Goal: Task Accomplishment & Management: Complete application form

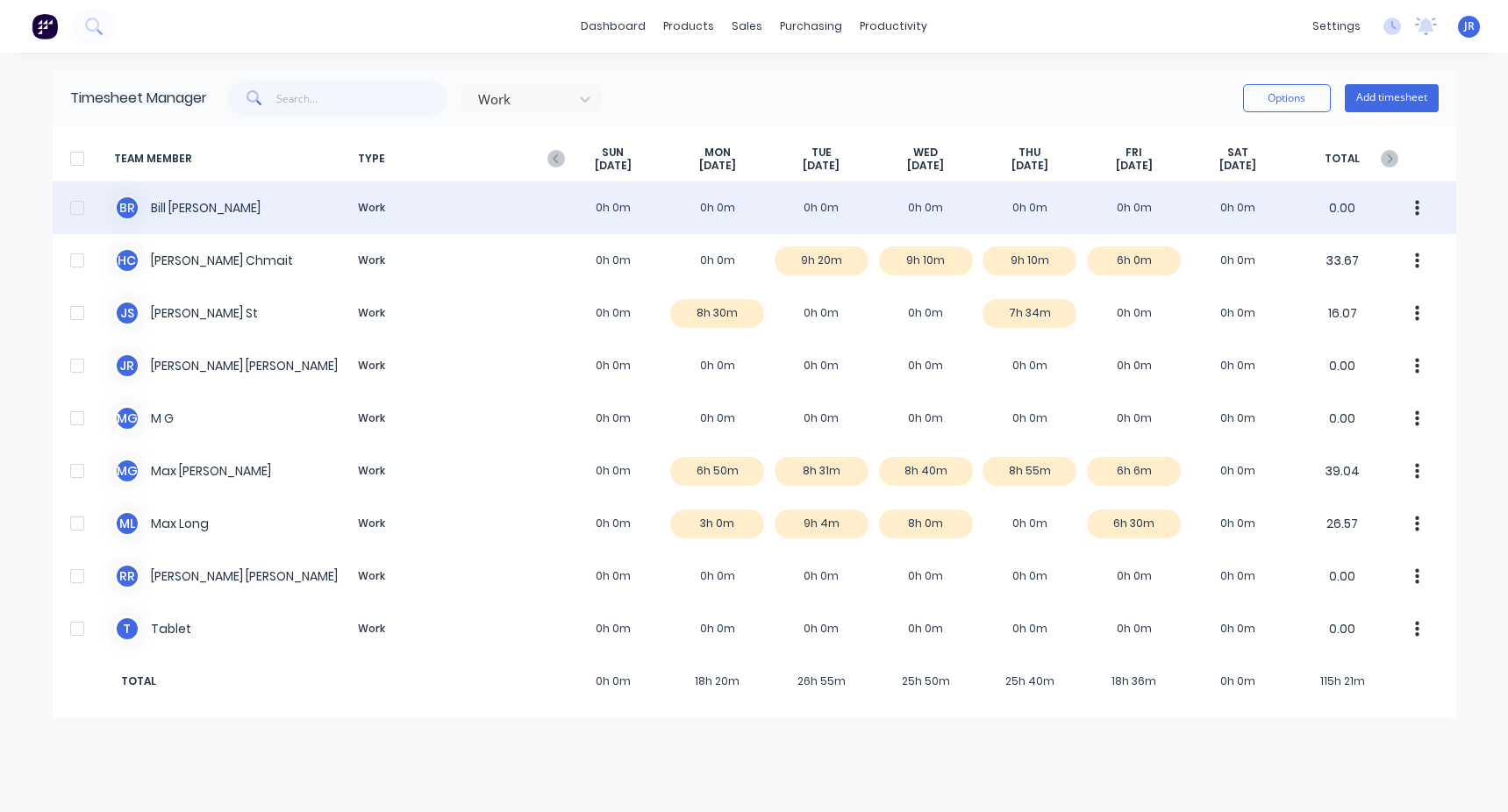
drag, startPoint x: 611, startPoint y: 228, endPoint x: 427, endPoint y: 204, distance: 185.6
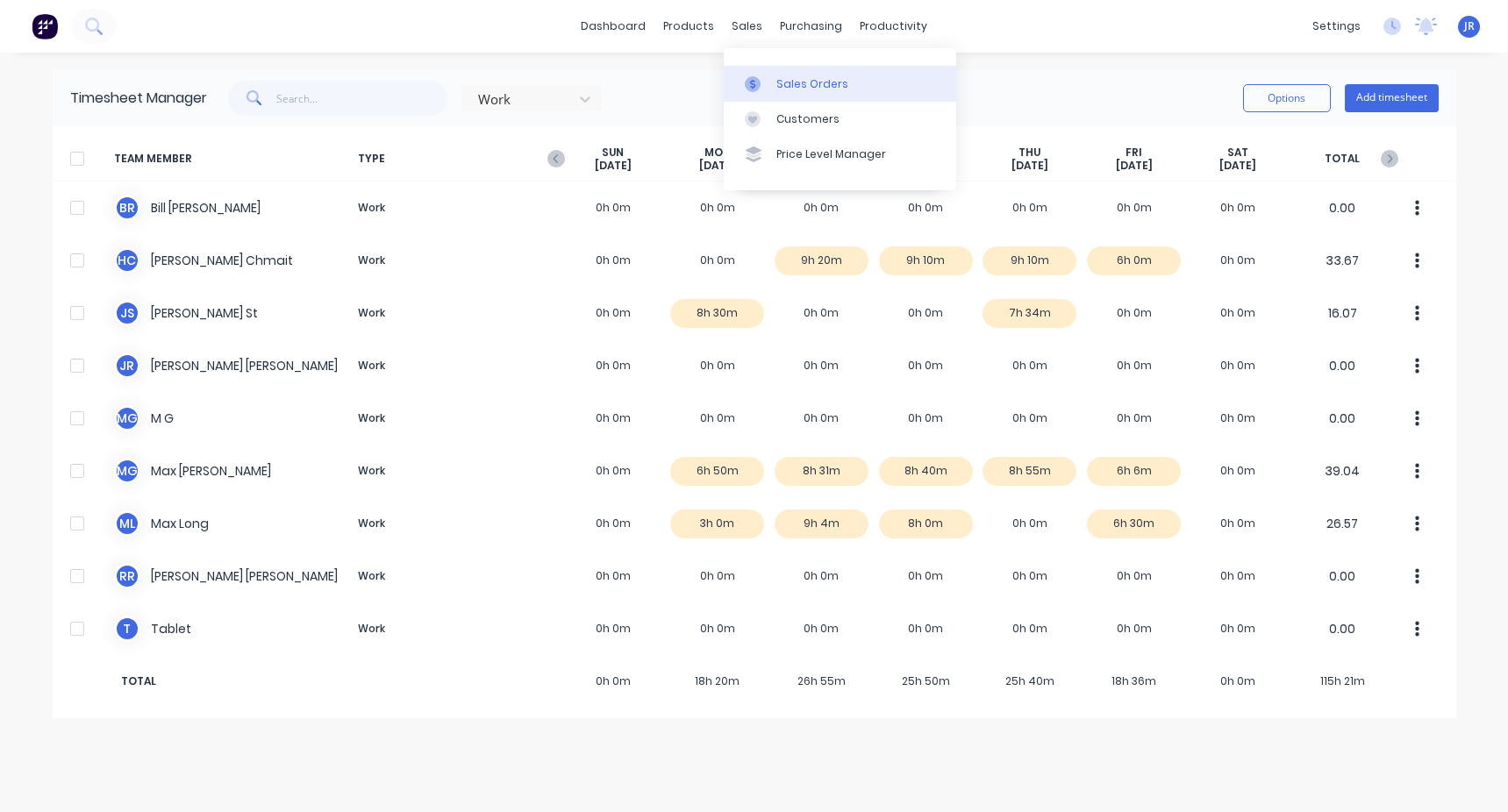
click at [791, 83] on div "Sales Orders" at bounding box center [812, 84] width 72 height 16
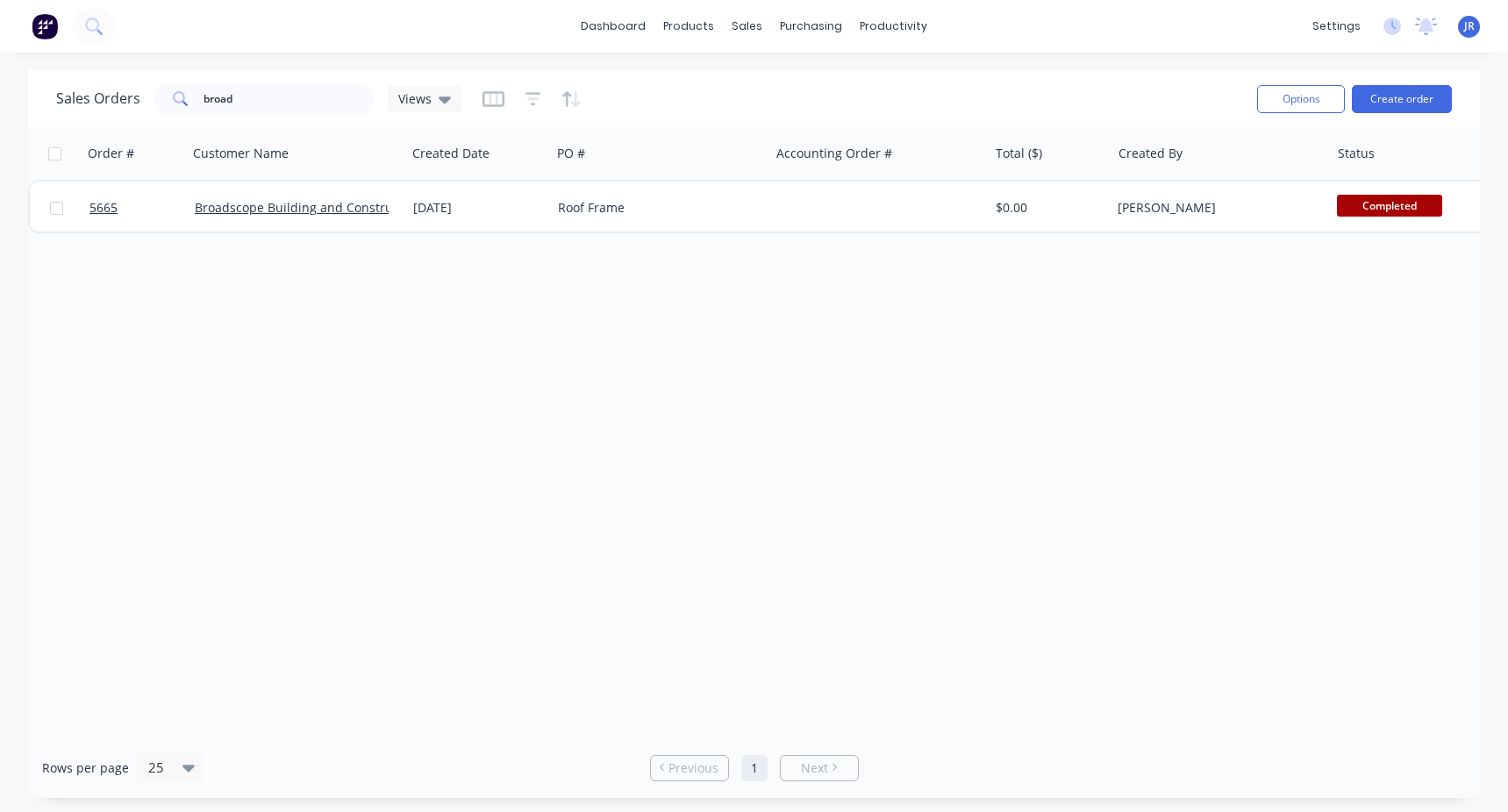
click at [31, 280] on div "Order # Customer Name Created Date PO # Accounting Order # Total ($) Created By…" at bounding box center [754, 432] width 1452 height 610
drag, startPoint x: 267, startPoint y: 103, endPoint x: 103, endPoint y: 100, distance: 164.0
click at [104, 100] on div "Sales Orders broad Views" at bounding box center [259, 99] width 405 height 35
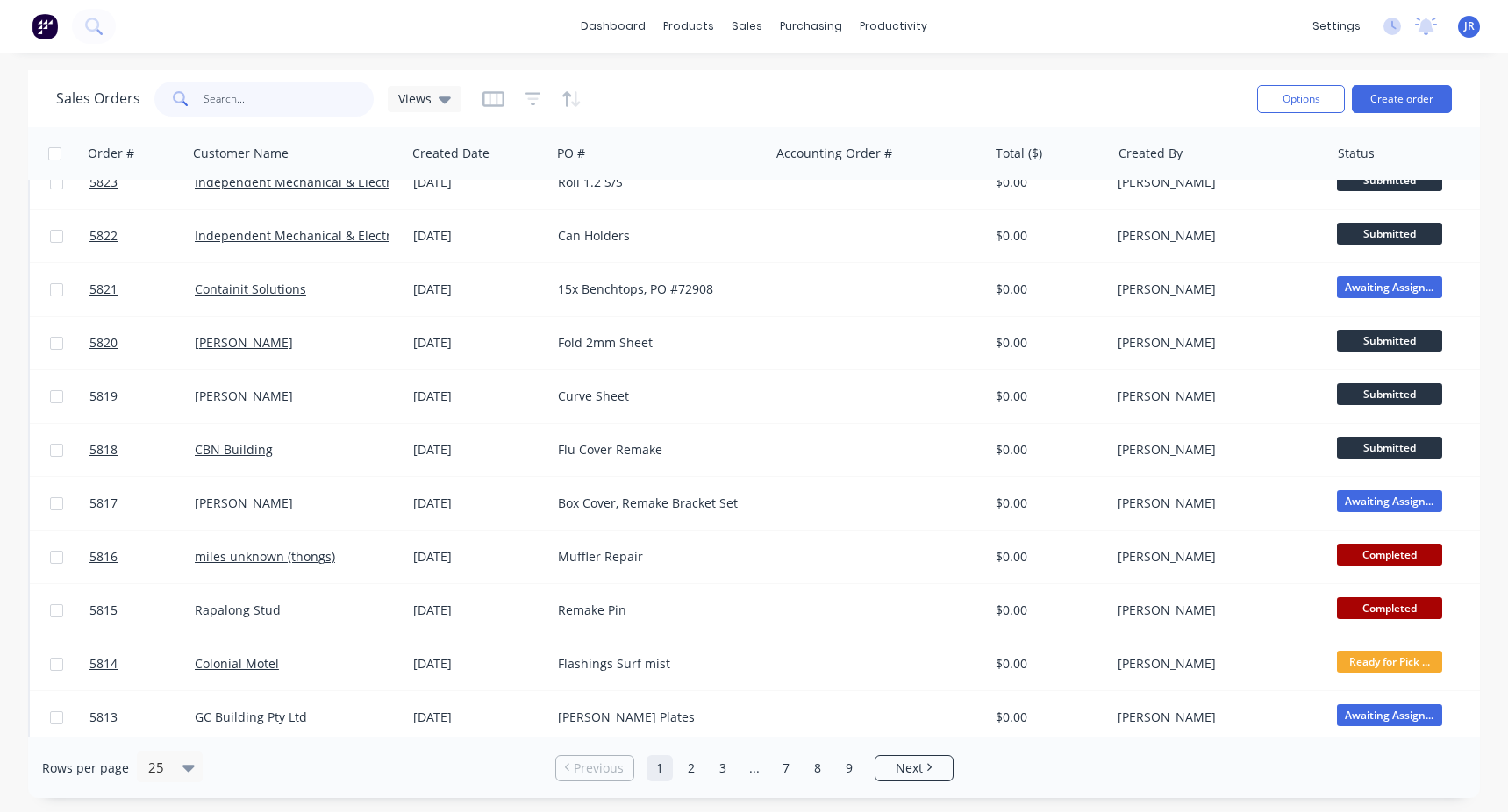
scroll to position [788, 0]
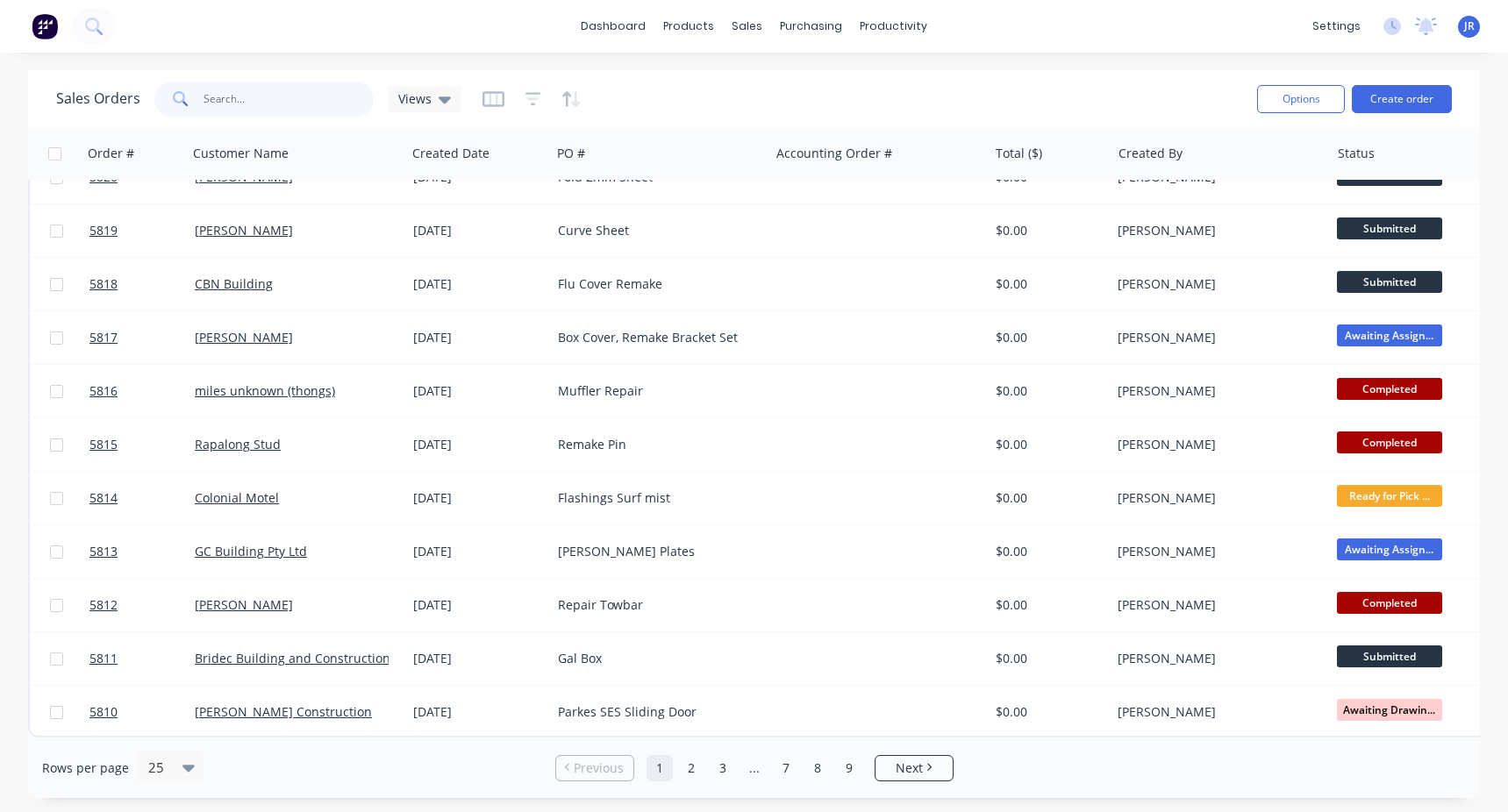
click at [311, 101] on input "text" at bounding box center [289, 99] width 172 height 35
type input "bcf"
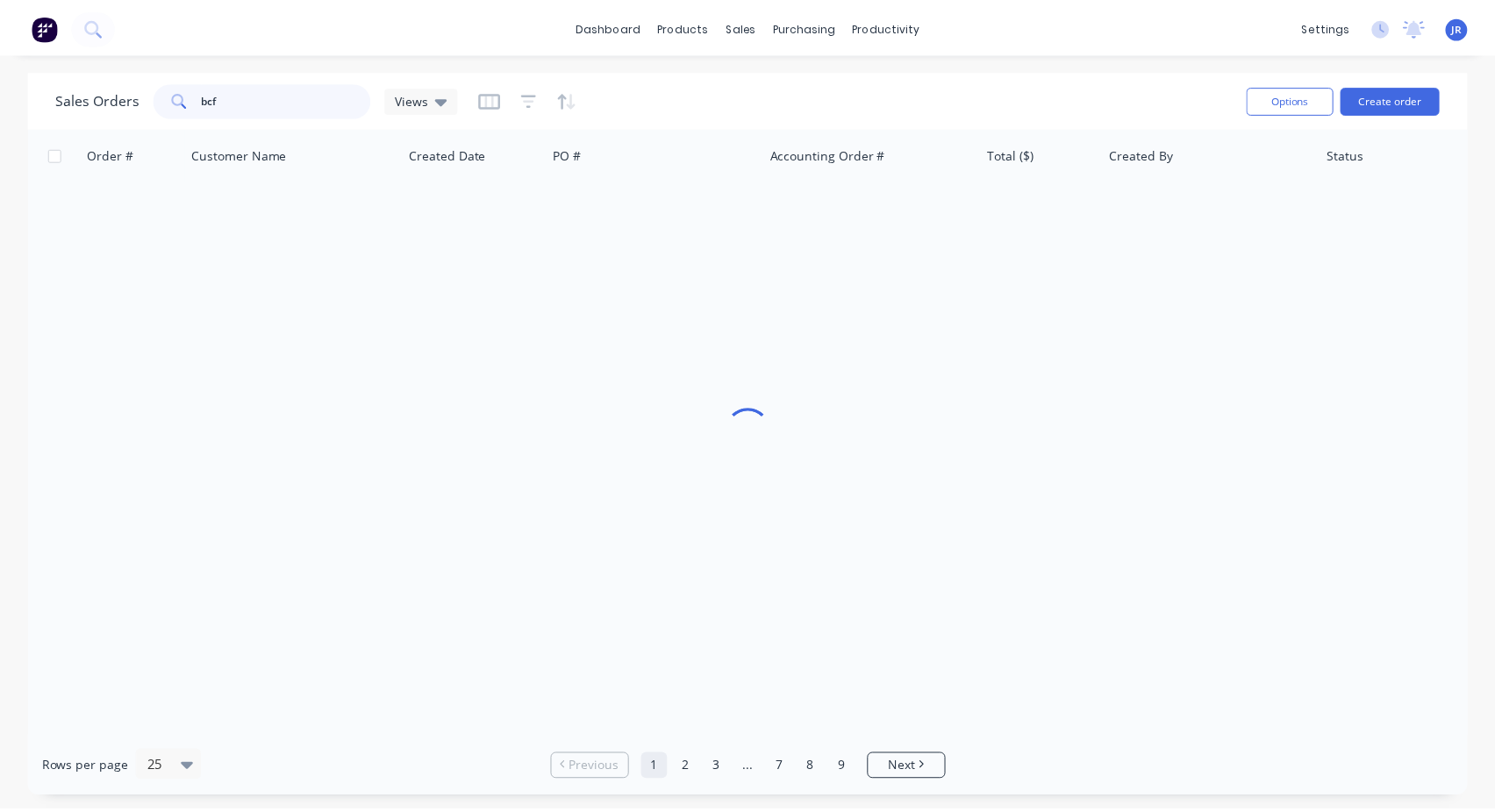
scroll to position [0, 0]
drag, startPoint x: 291, startPoint y: 107, endPoint x: 95, endPoint y: 101, distance: 196.1
click at [95, 101] on div "Sales Orders bcf Views" at bounding box center [259, 99] width 405 height 35
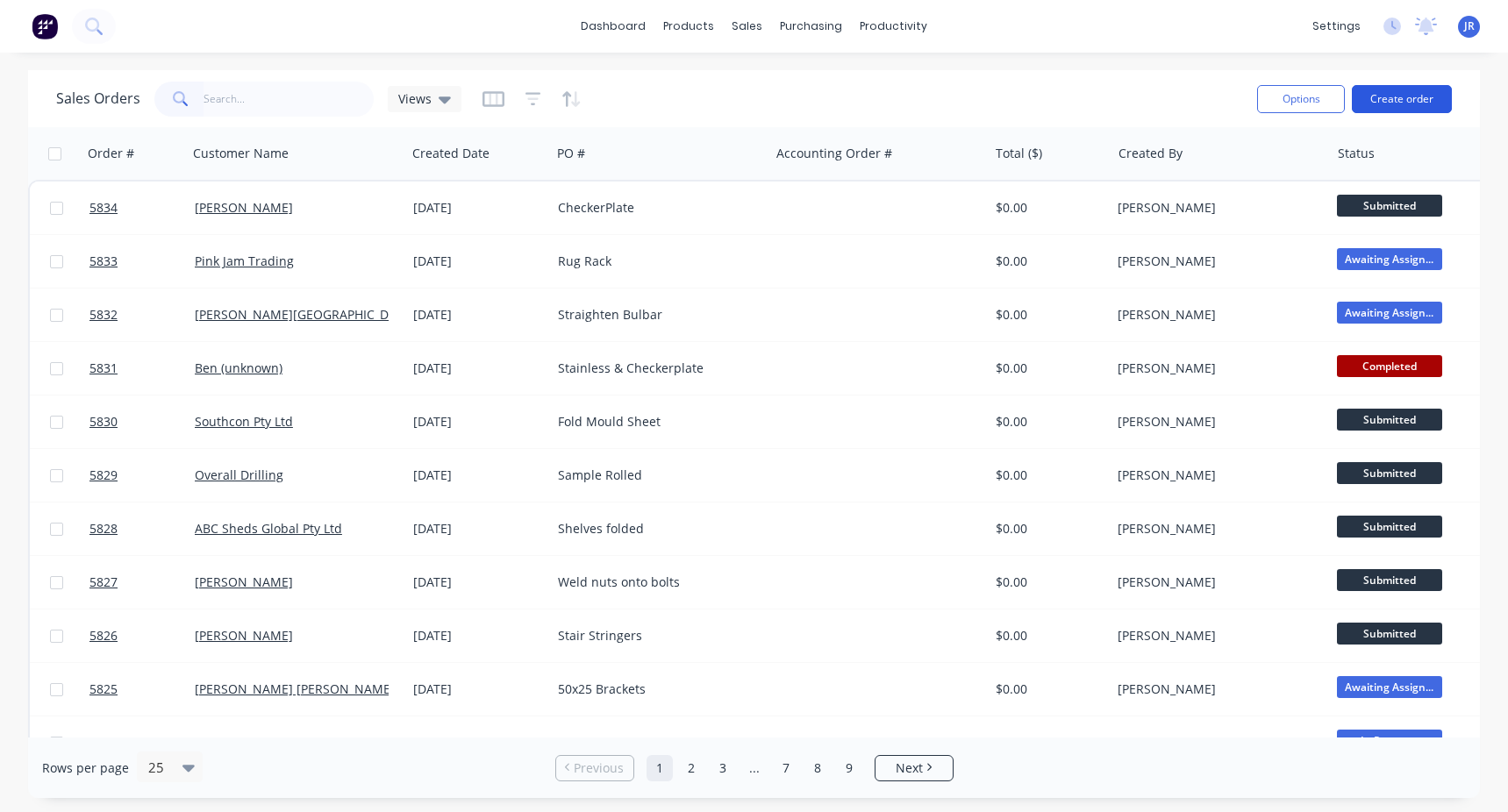
click at [1392, 97] on button "Create order" at bounding box center [1401, 100] width 100 height 28
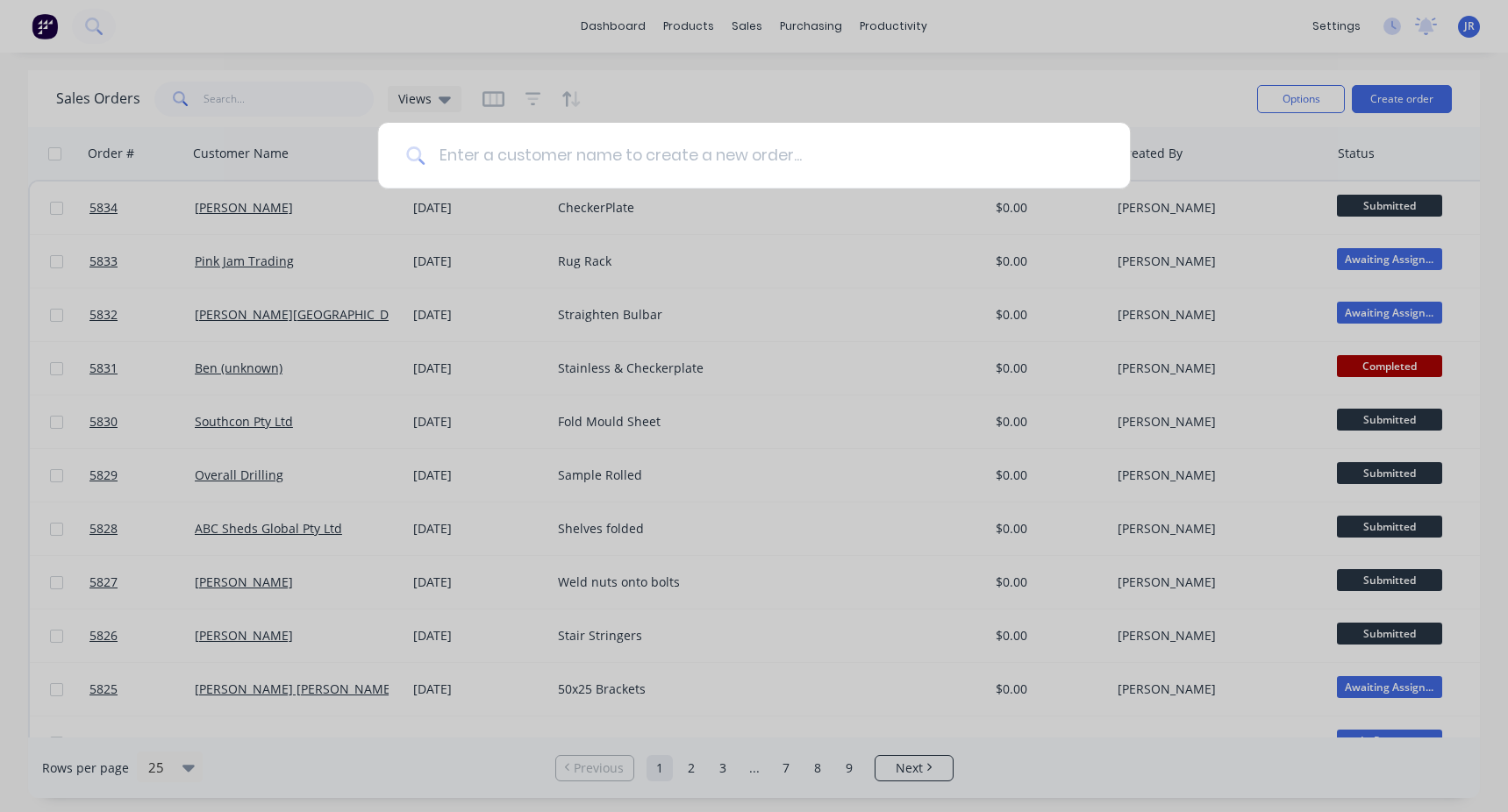
click at [445, 170] on input at bounding box center [763, 155] width 677 height 66
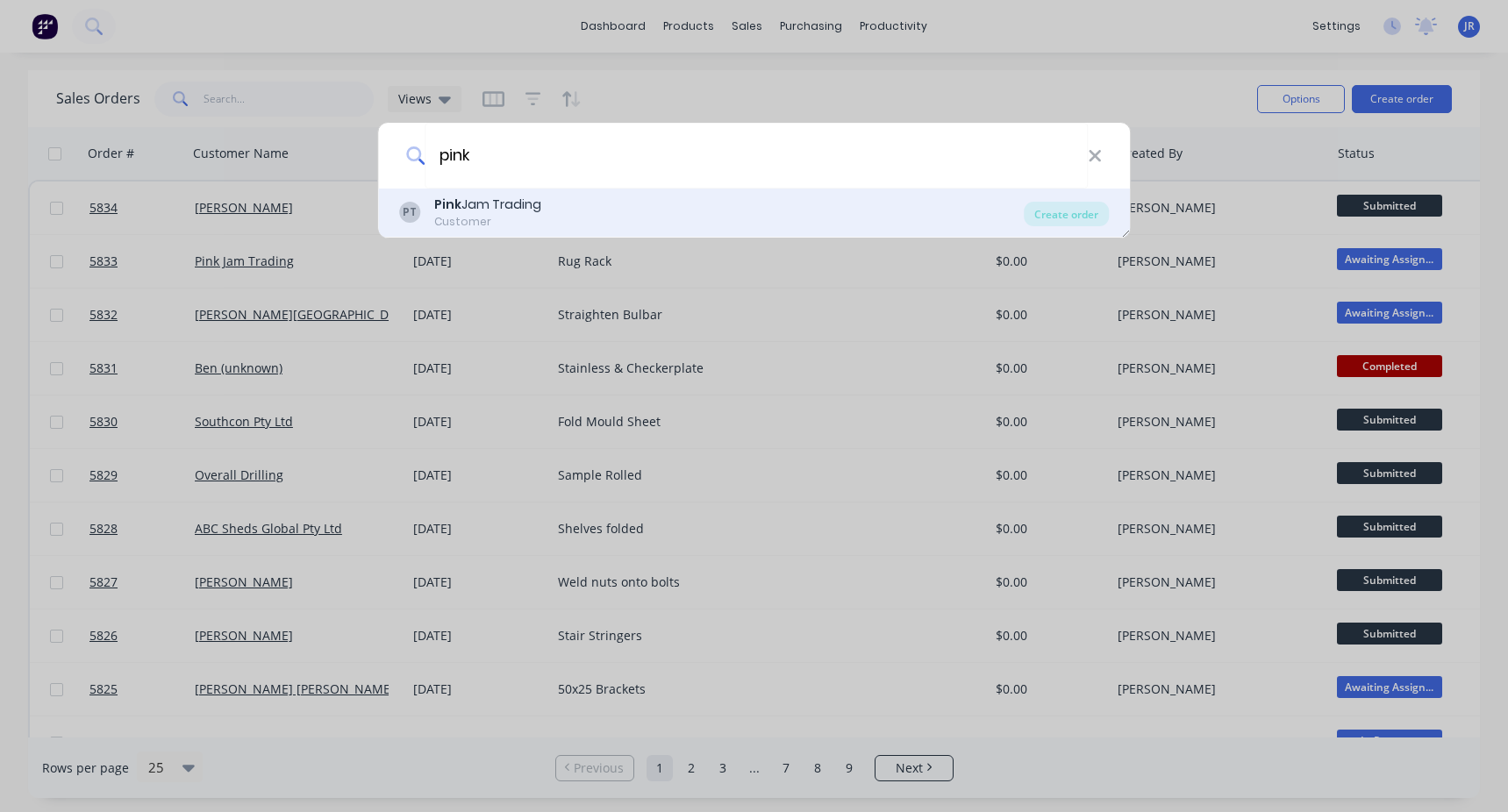
type input "pink"
click at [480, 222] on div "Customer" at bounding box center [488, 222] width 107 height 16
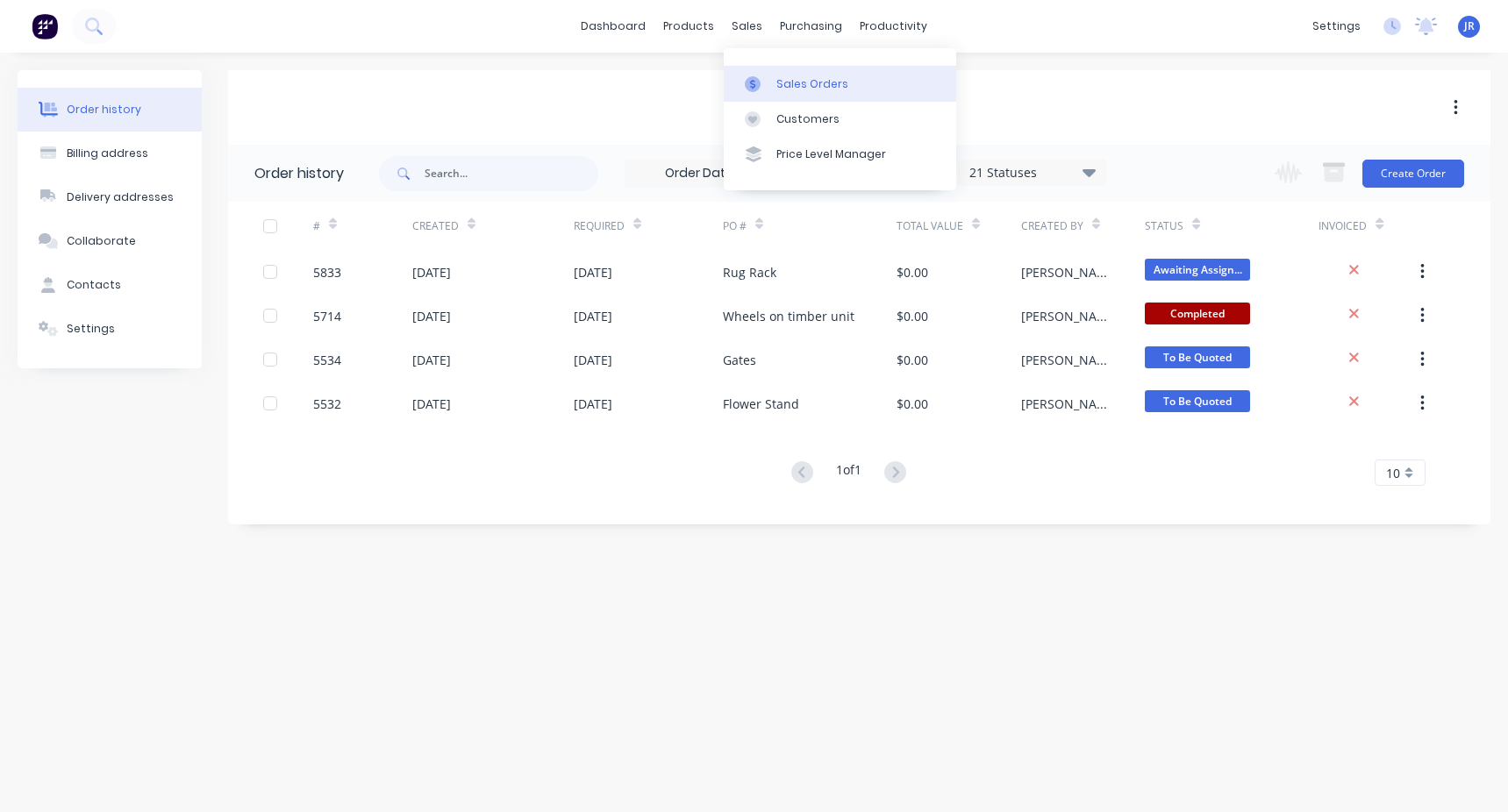
click at [780, 68] on link "Sales Orders" at bounding box center [840, 83] width 233 height 35
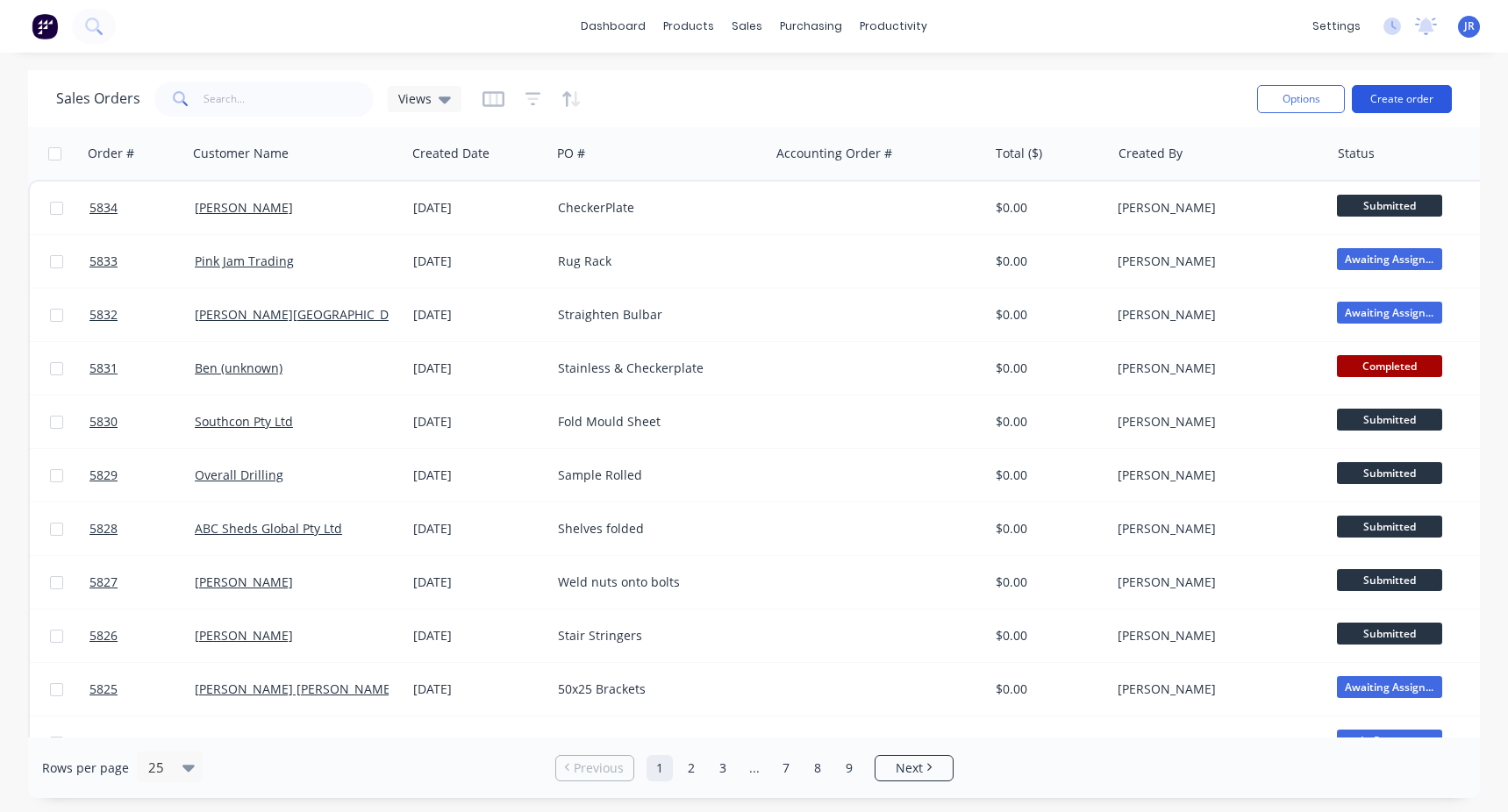
click at [1399, 96] on button "Create order" at bounding box center [1401, 100] width 100 height 28
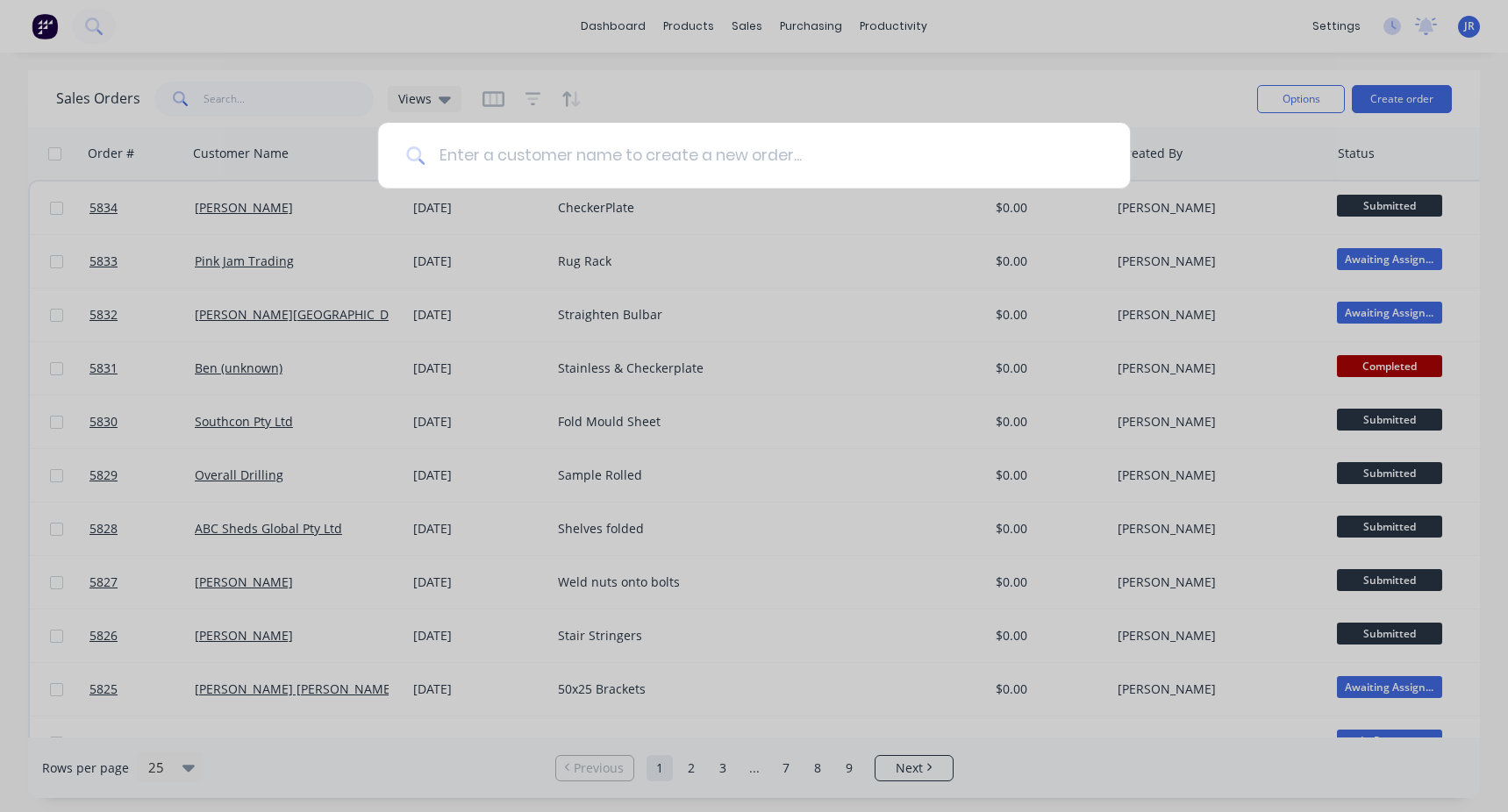
click at [567, 158] on input at bounding box center [763, 155] width 677 height 66
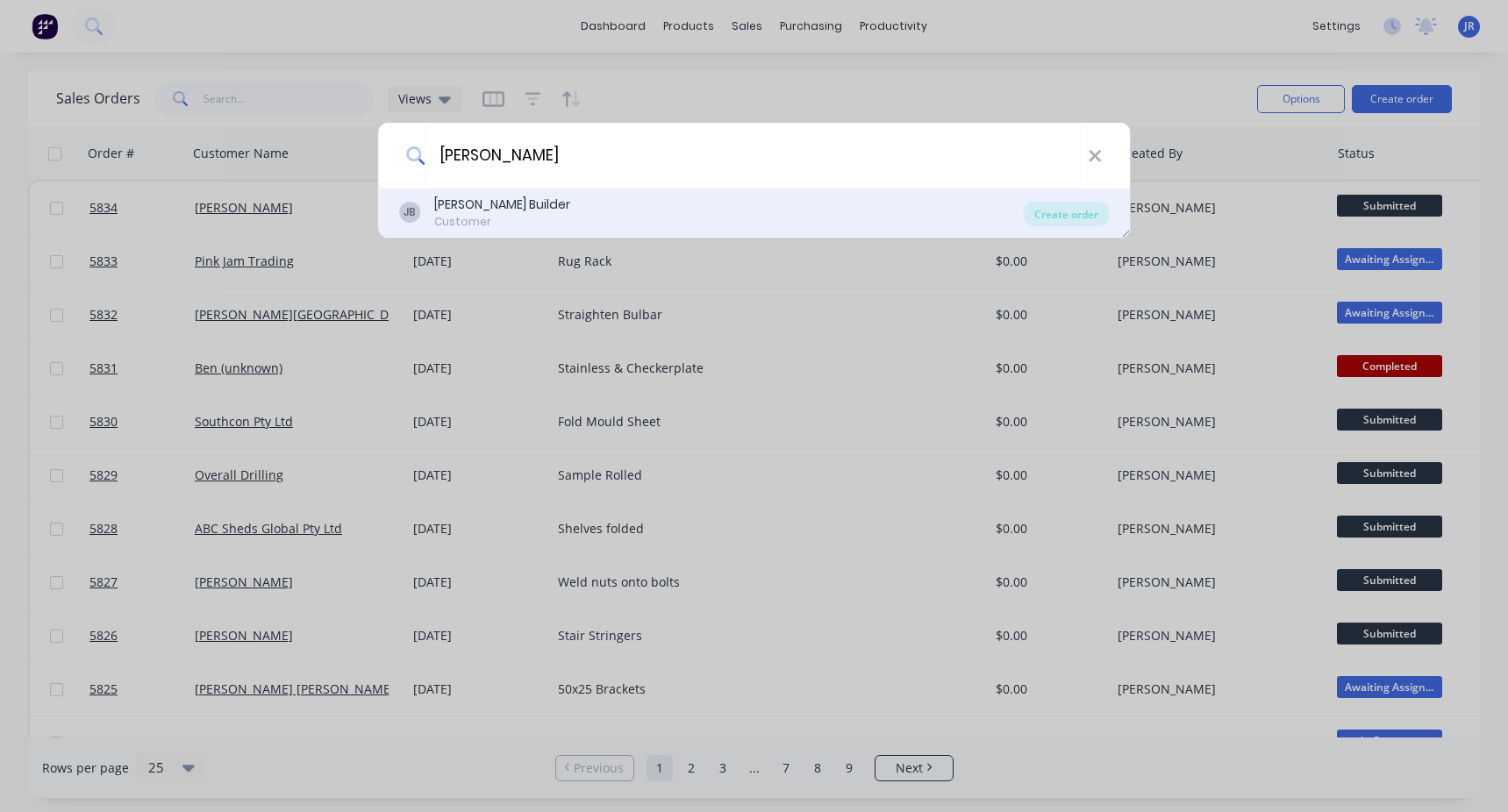
type input "[PERSON_NAME]"
click at [523, 208] on div "[PERSON_NAME] Builder" at bounding box center [502, 204] width 136 height 19
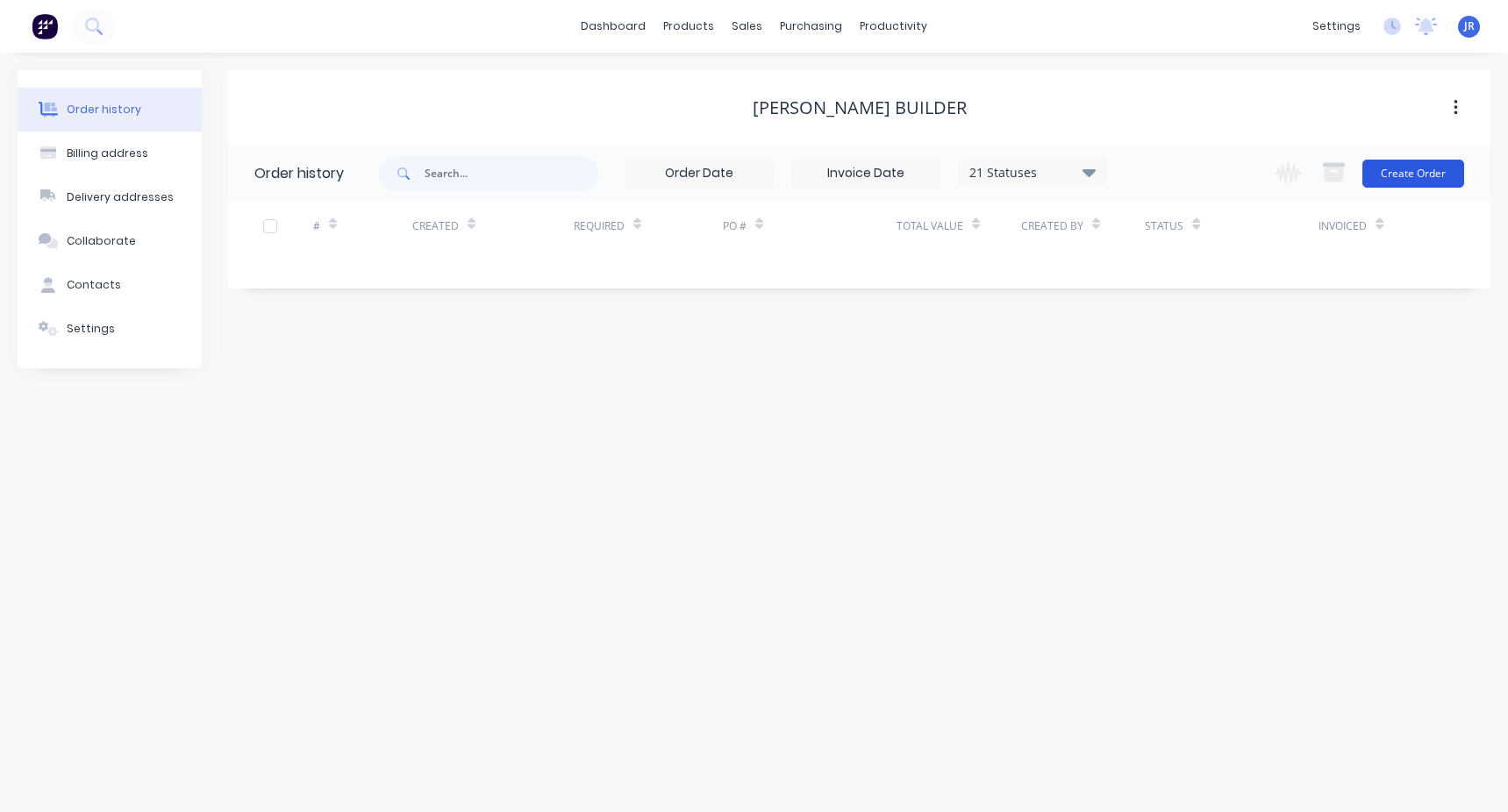
click at [1400, 173] on button "Create Order" at bounding box center [1413, 174] width 102 height 28
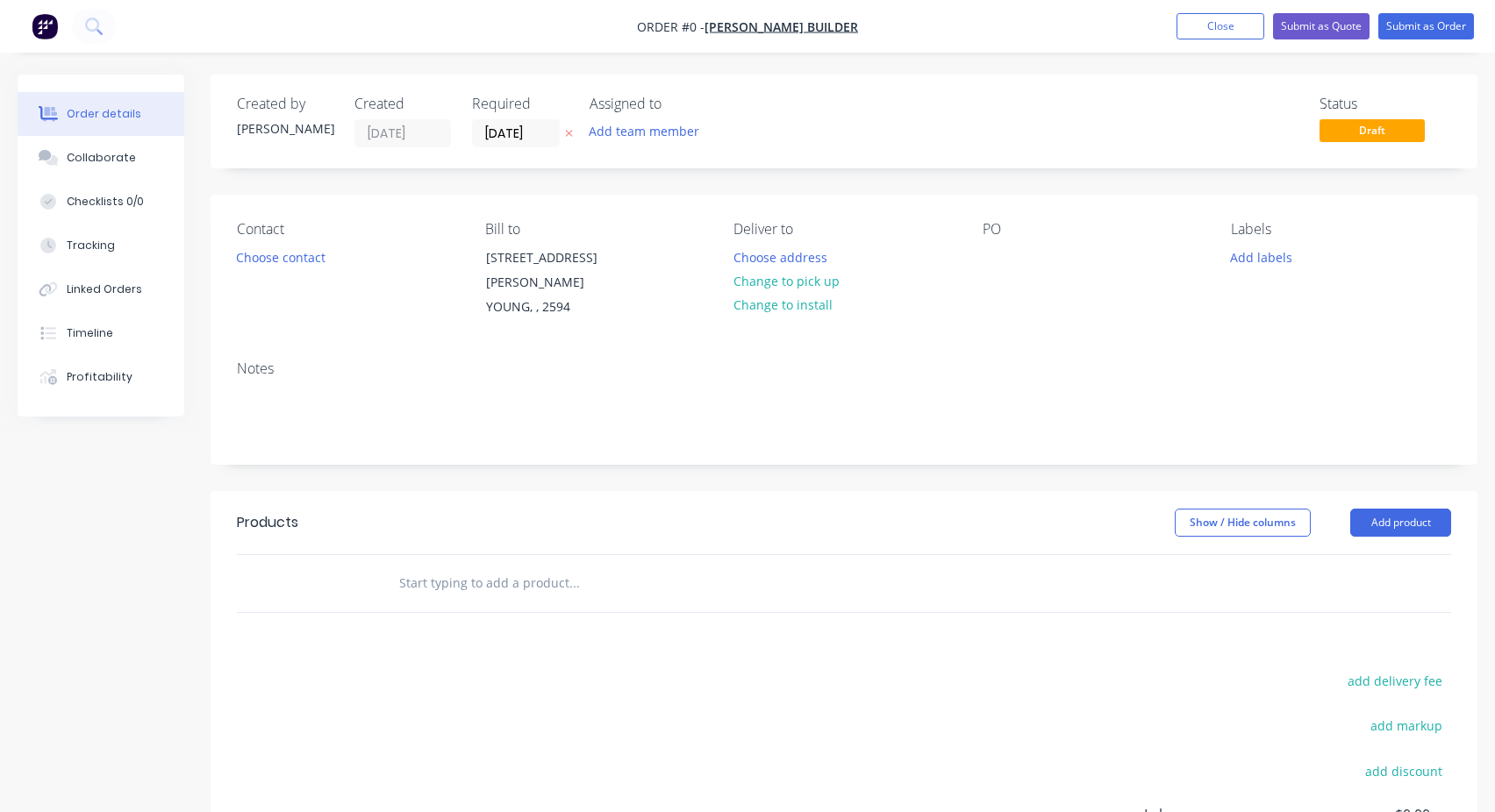
click at [435, 569] on input "text" at bounding box center [573, 583] width 351 height 35
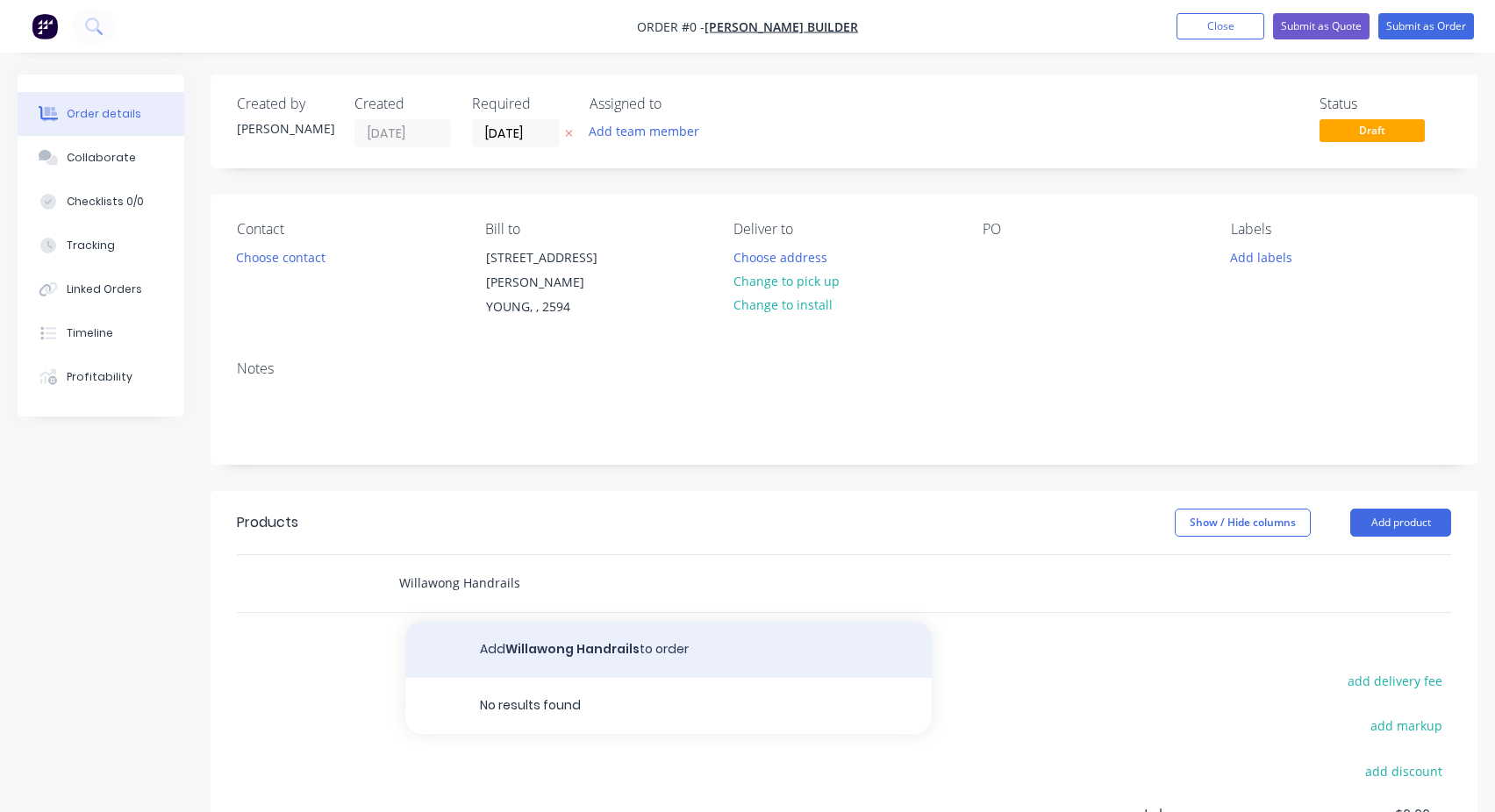
type input "Willawong Handrails"
click at [528, 622] on button "Add Willawong Handrails to order" at bounding box center [668, 649] width 526 height 56
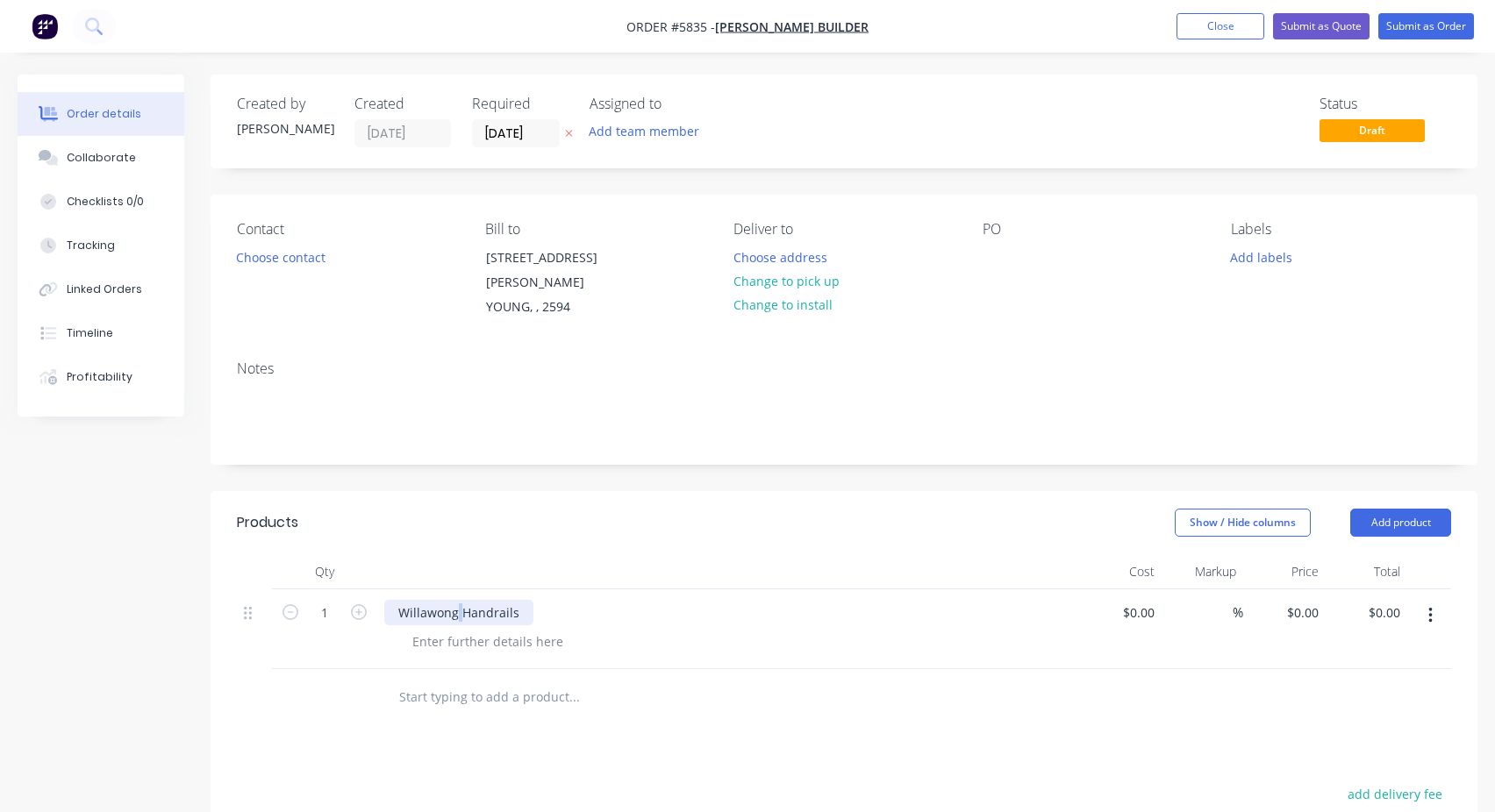
click at [455, 600] on div "Willawong Handrails" at bounding box center [459, 612] width 149 height 26
copy div "Willawong Handrails"
click at [984, 258] on div at bounding box center [997, 257] width 28 height 26
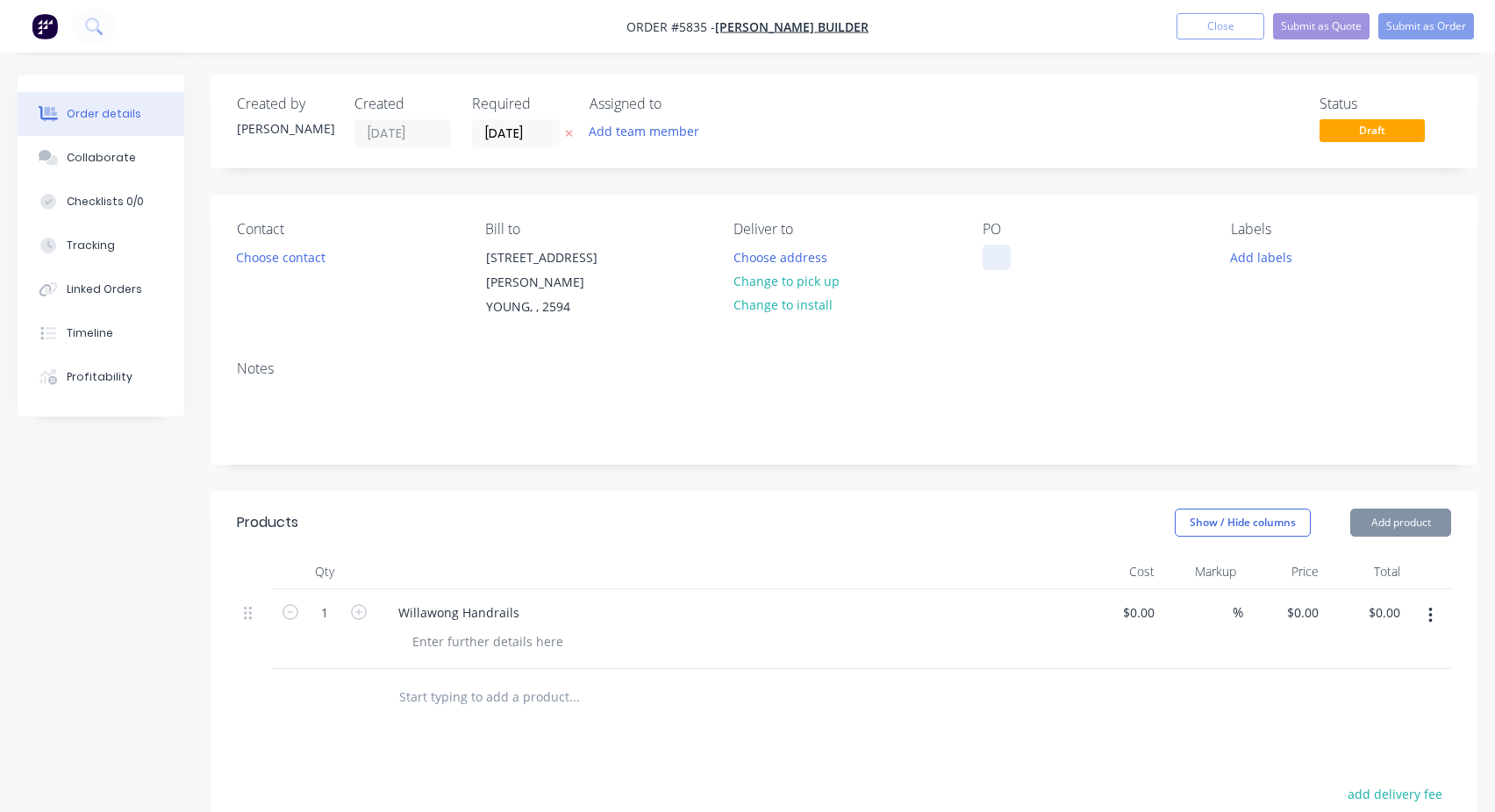
paste div
click at [1401, 18] on button "Submit as Order" at bounding box center [1427, 27] width 96 height 27
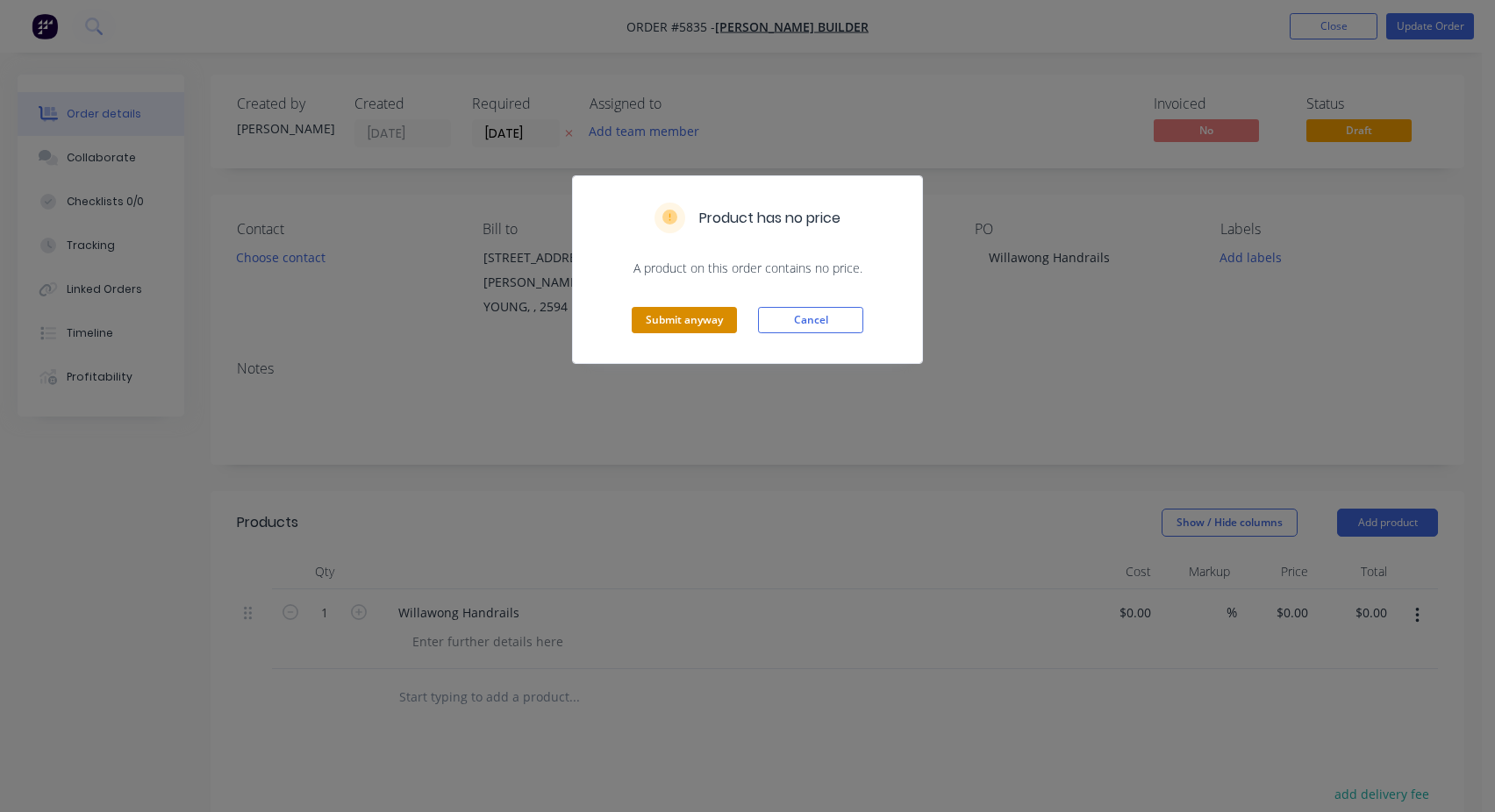
click at [659, 322] on button "Submit anyway" at bounding box center [684, 321] width 105 height 27
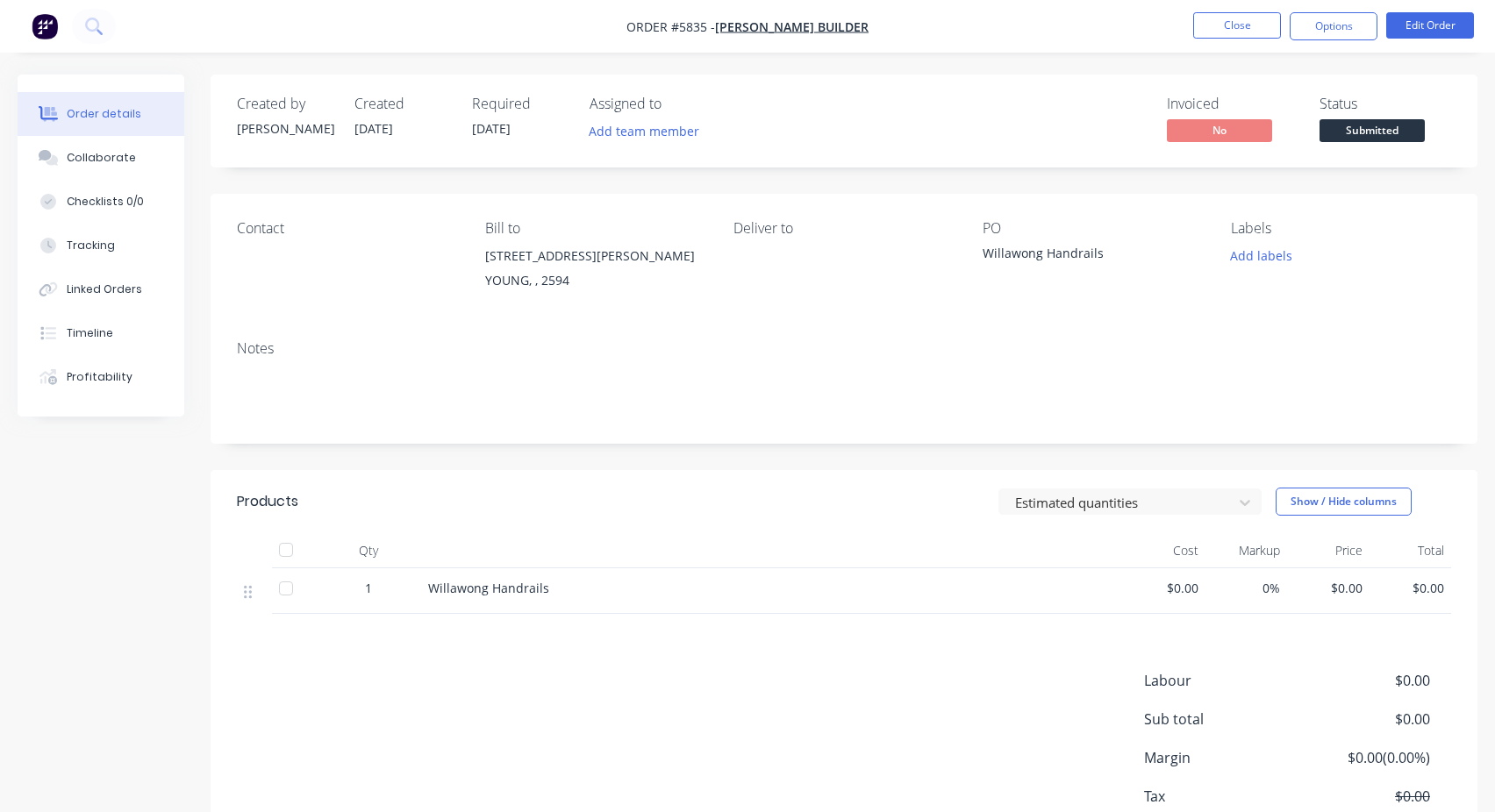
click at [1403, 118] on div "Submitted" at bounding box center [1371, 102] width 64 height 35
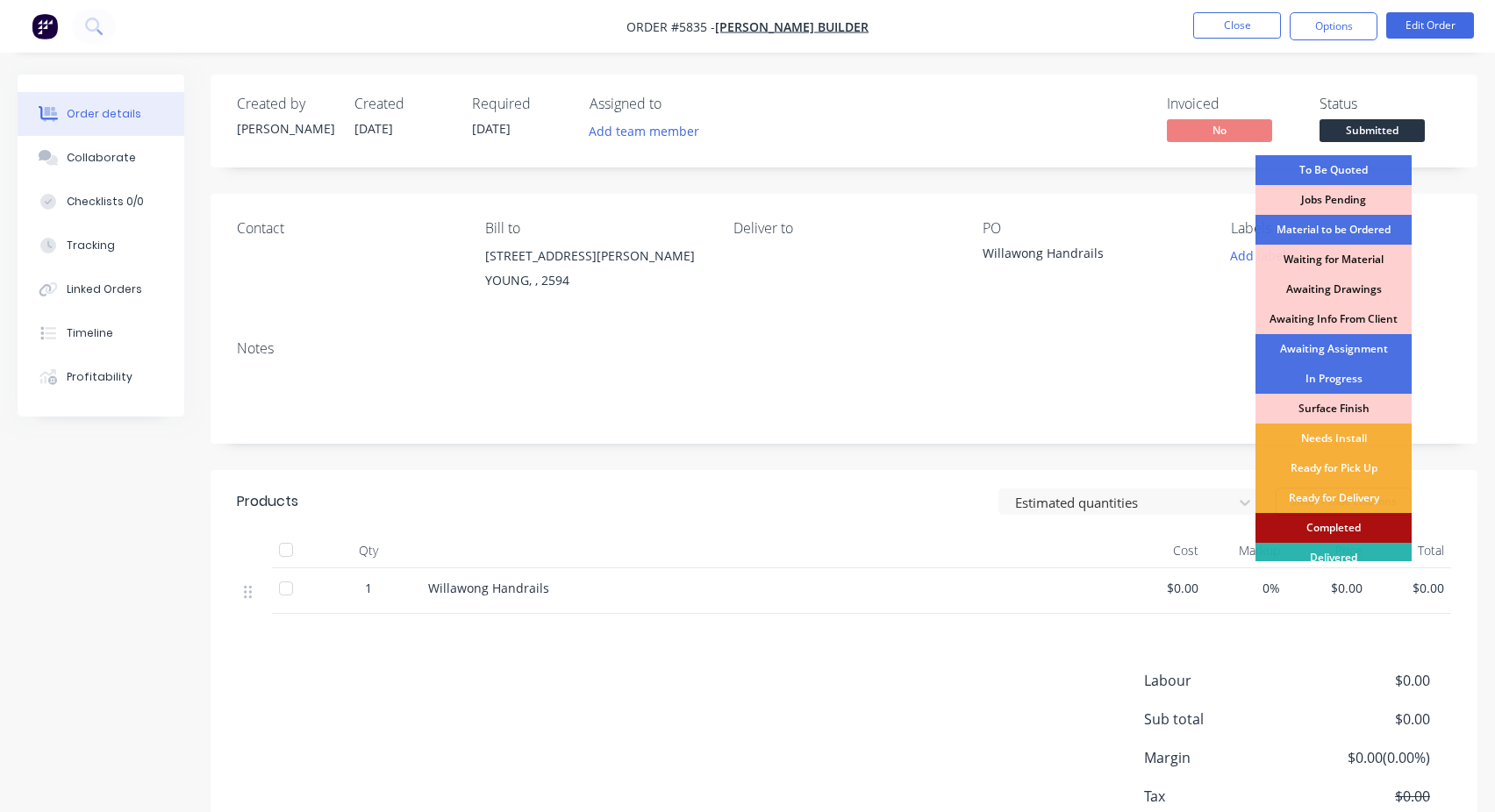
click at [1387, 139] on span "Submitted" at bounding box center [1372, 130] width 105 height 22
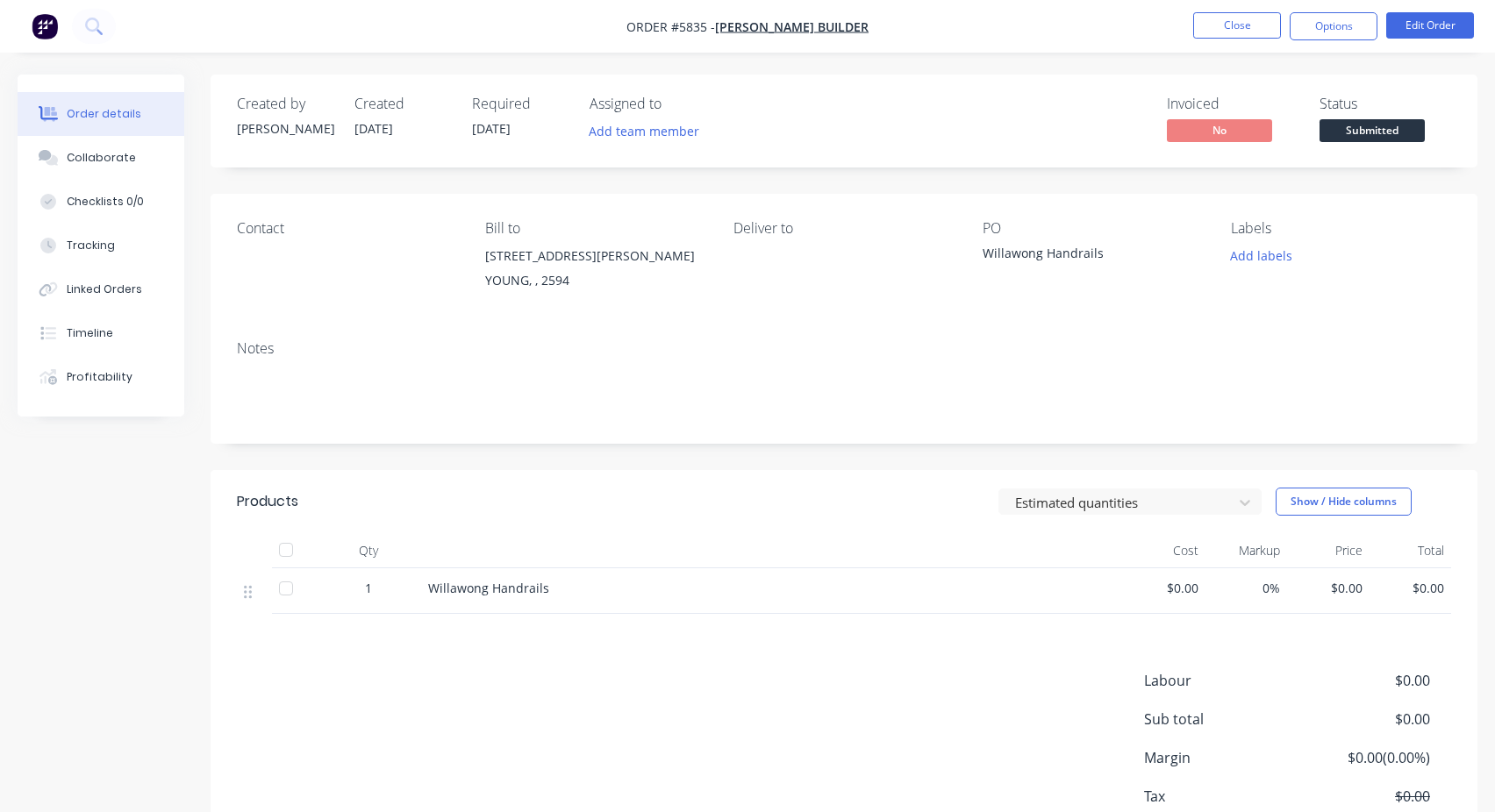
click at [1396, 127] on span "Submitted" at bounding box center [1372, 130] width 105 height 22
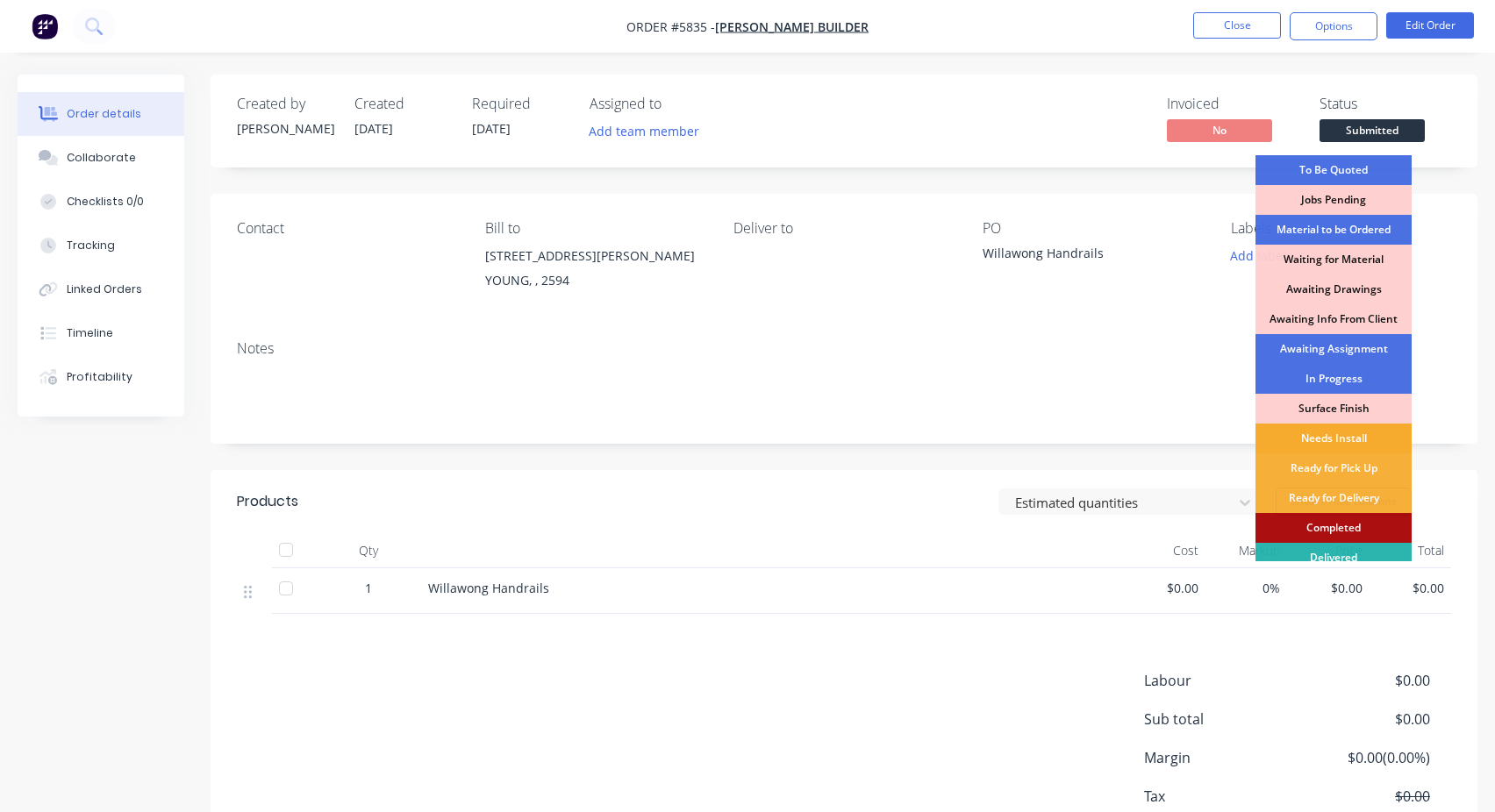
scroll to position [41, 0]
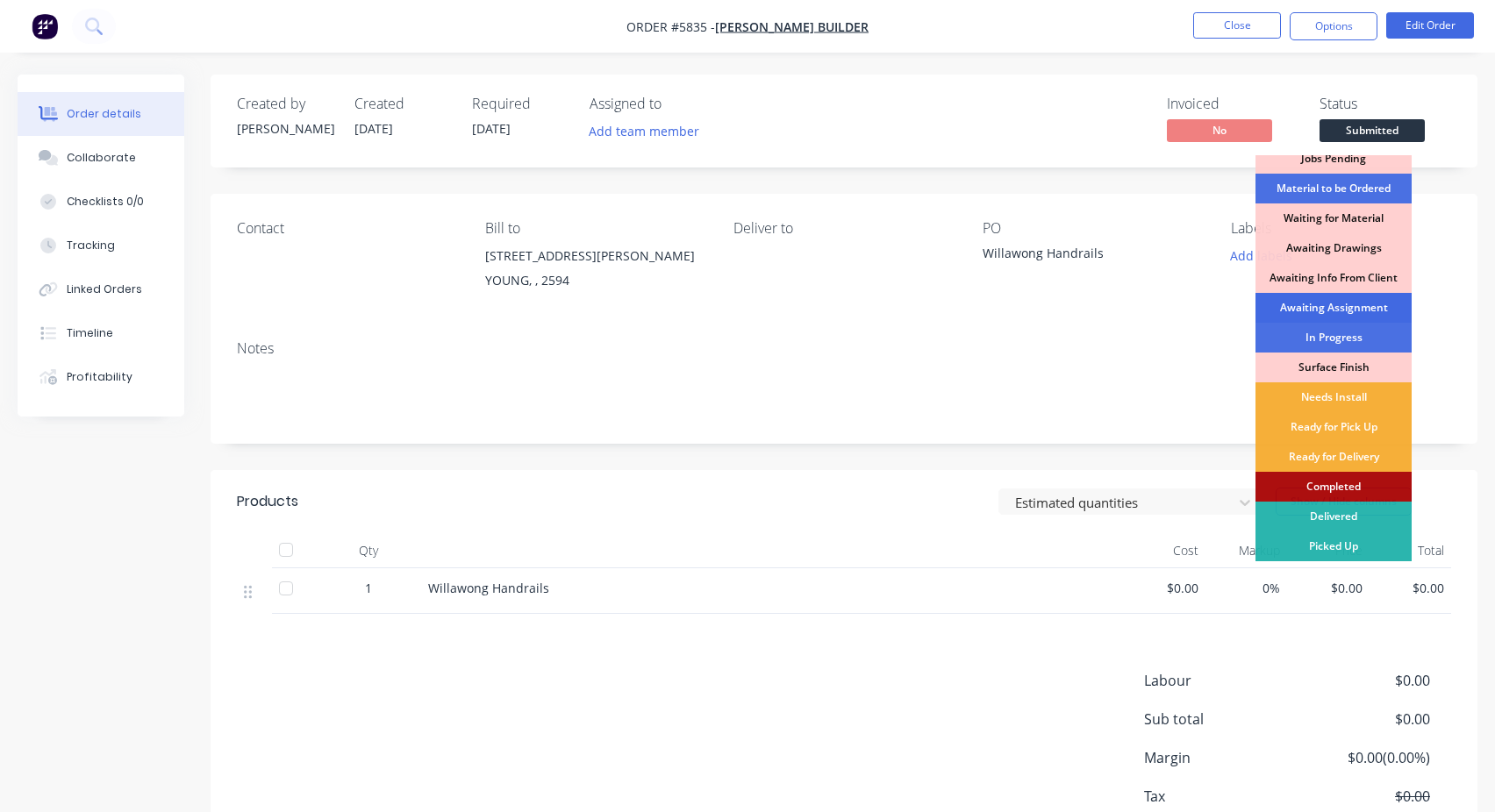
click at [1379, 314] on div "Awaiting Assignment" at bounding box center [1334, 308] width 156 height 30
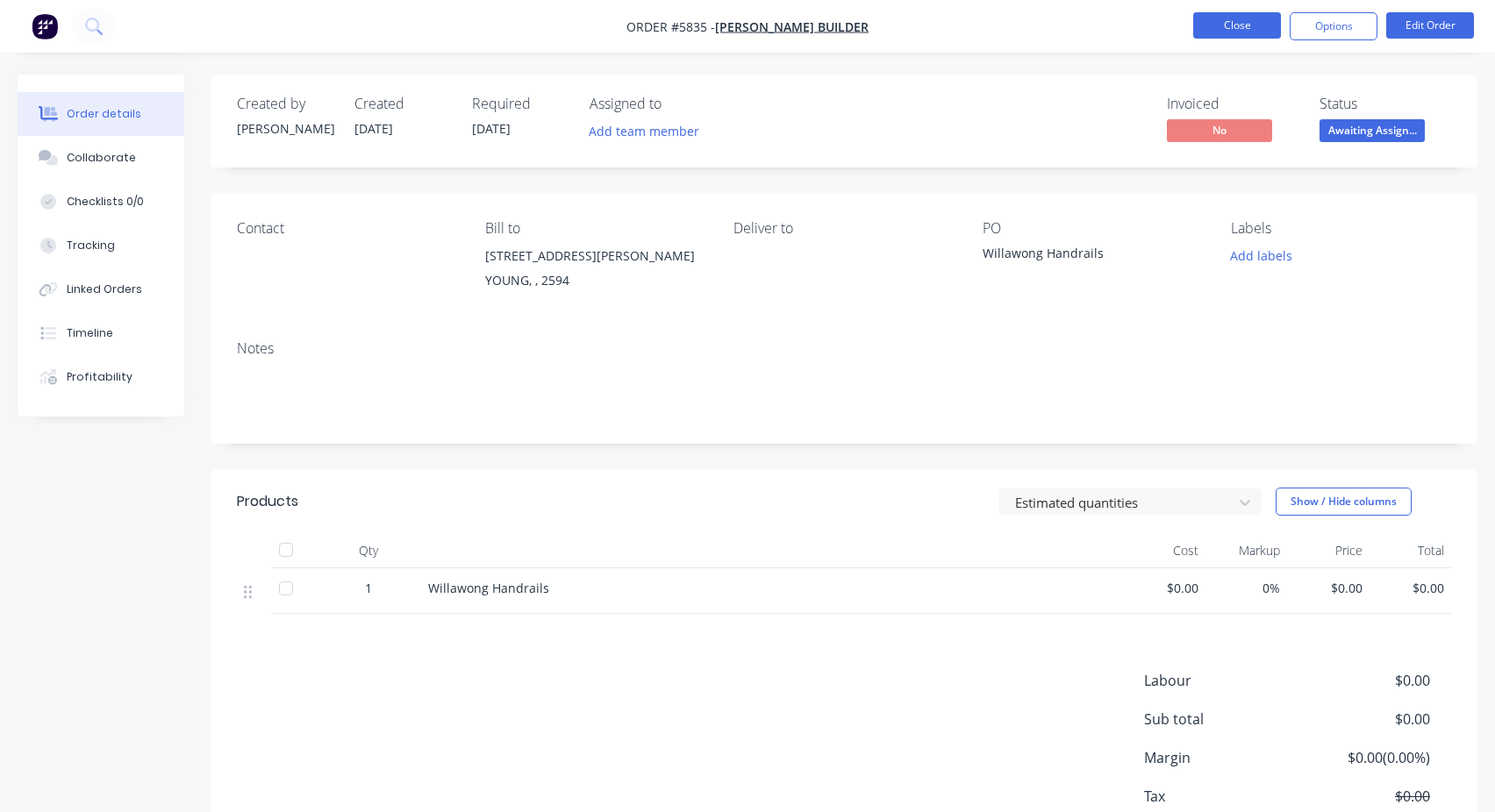
click at [1235, 24] on button "Close" at bounding box center [1237, 26] width 88 height 27
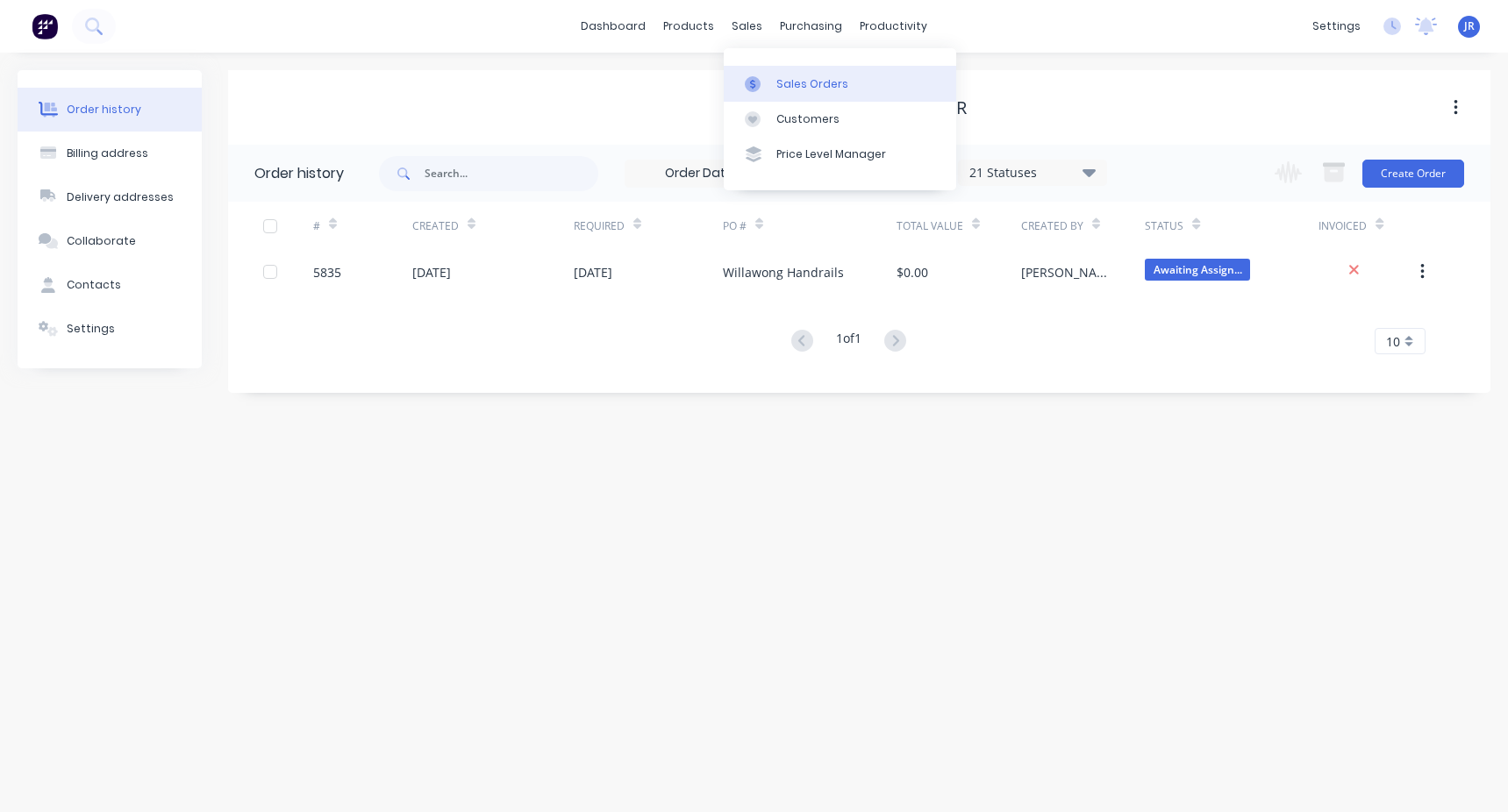
click at [804, 96] on link "Sales Orders" at bounding box center [840, 83] width 233 height 35
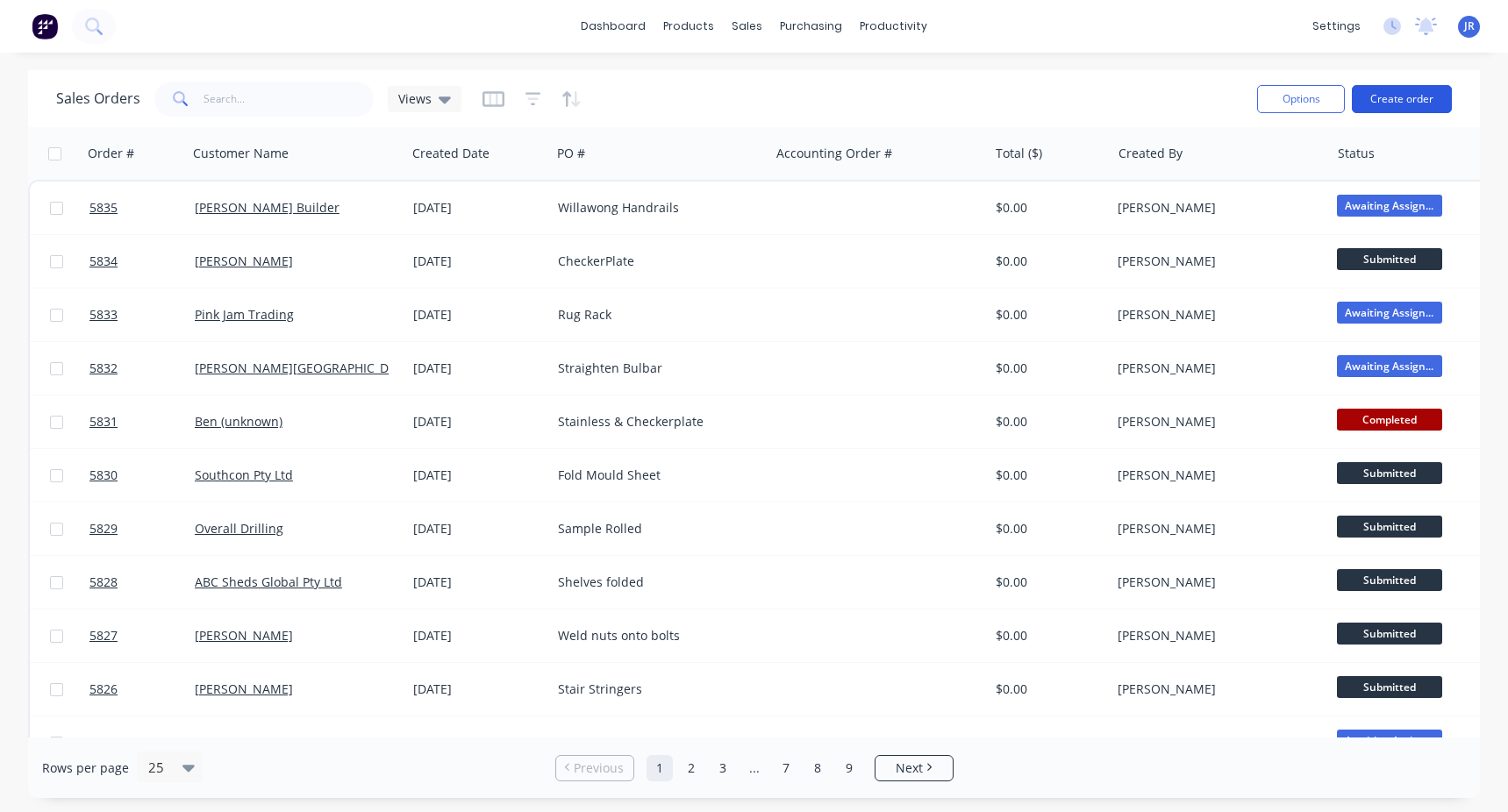
click at [1375, 95] on button "Create order" at bounding box center [1401, 100] width 100 height 28
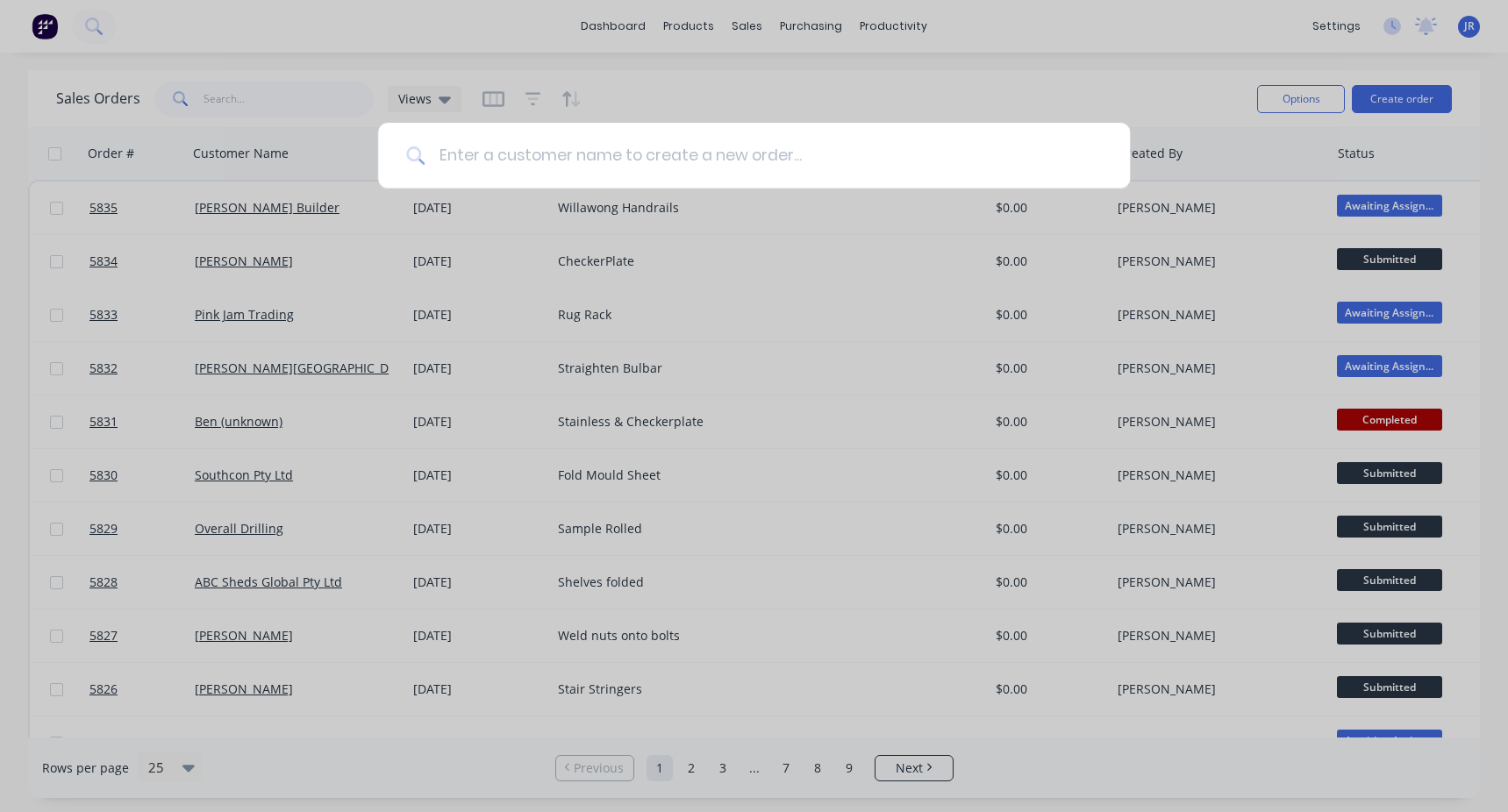
click at [539, 174] on input at bounding box center [763, 155] width 677 height 66
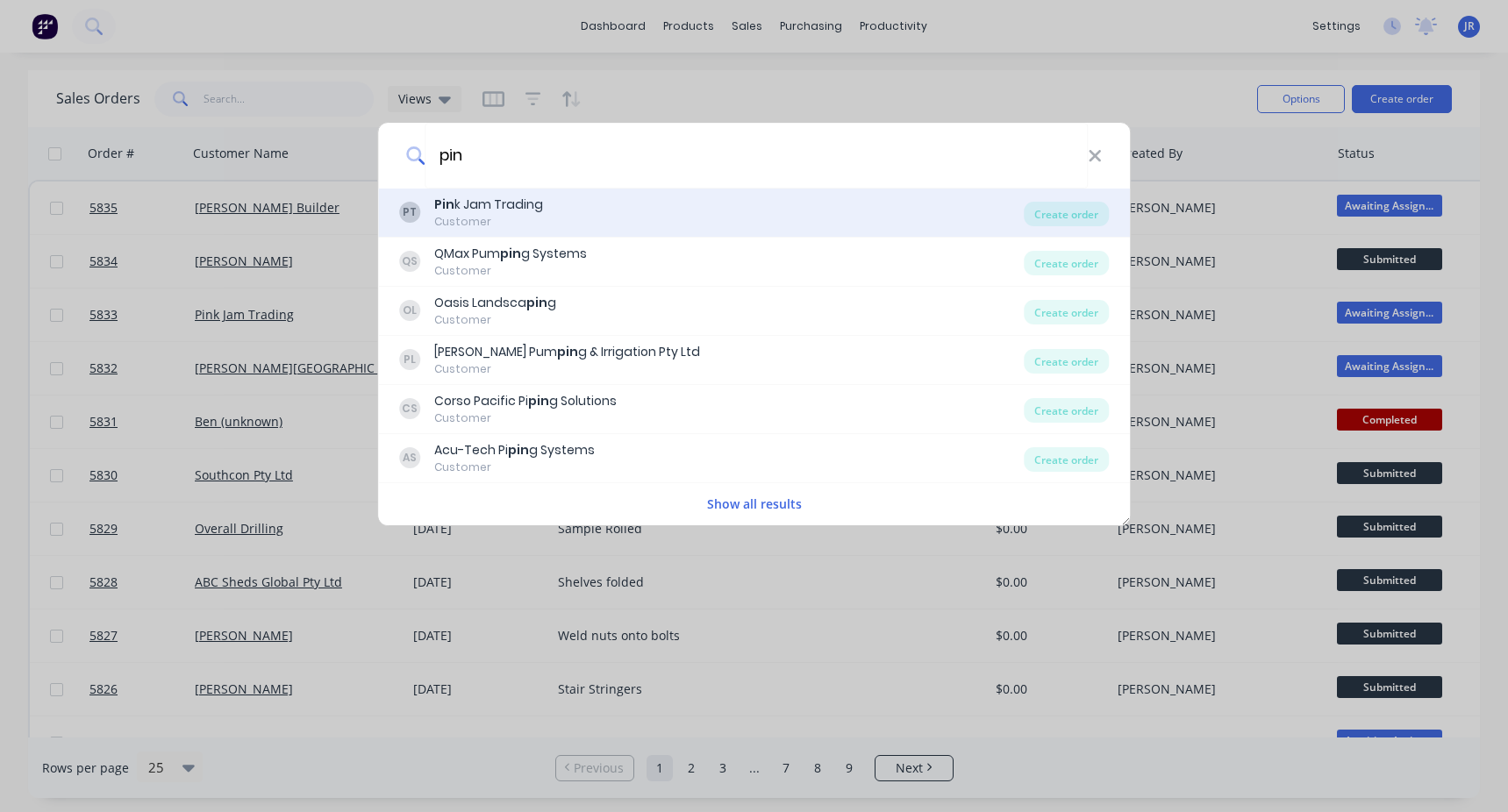
type input "pin"
click at [525, 216] on div "Customer" at bounding box center [489, 222] width 108 height 16
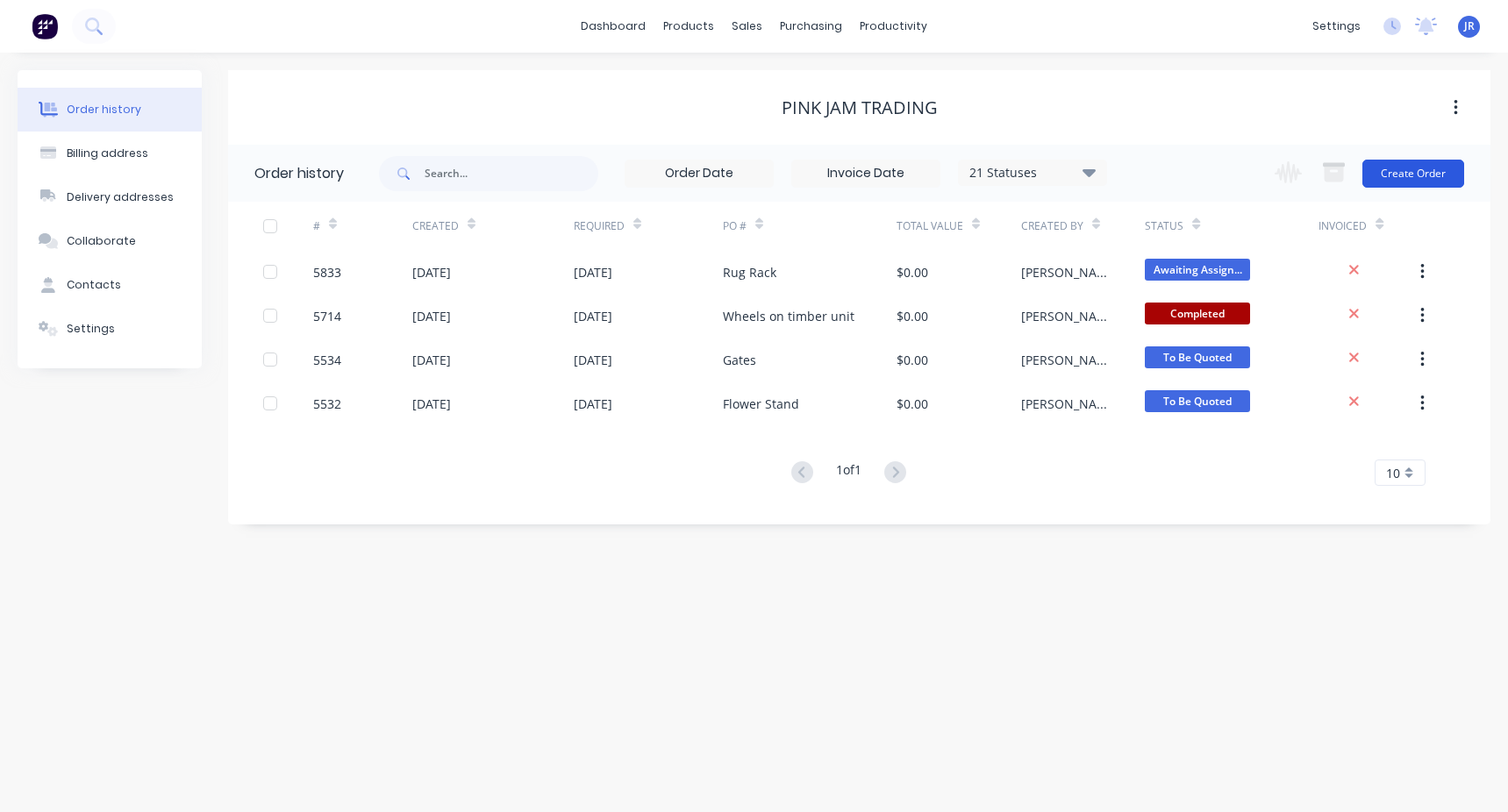
click at [1427, 176] on button "Create Order" at bounding box center [1413, 174] width 102 height 28
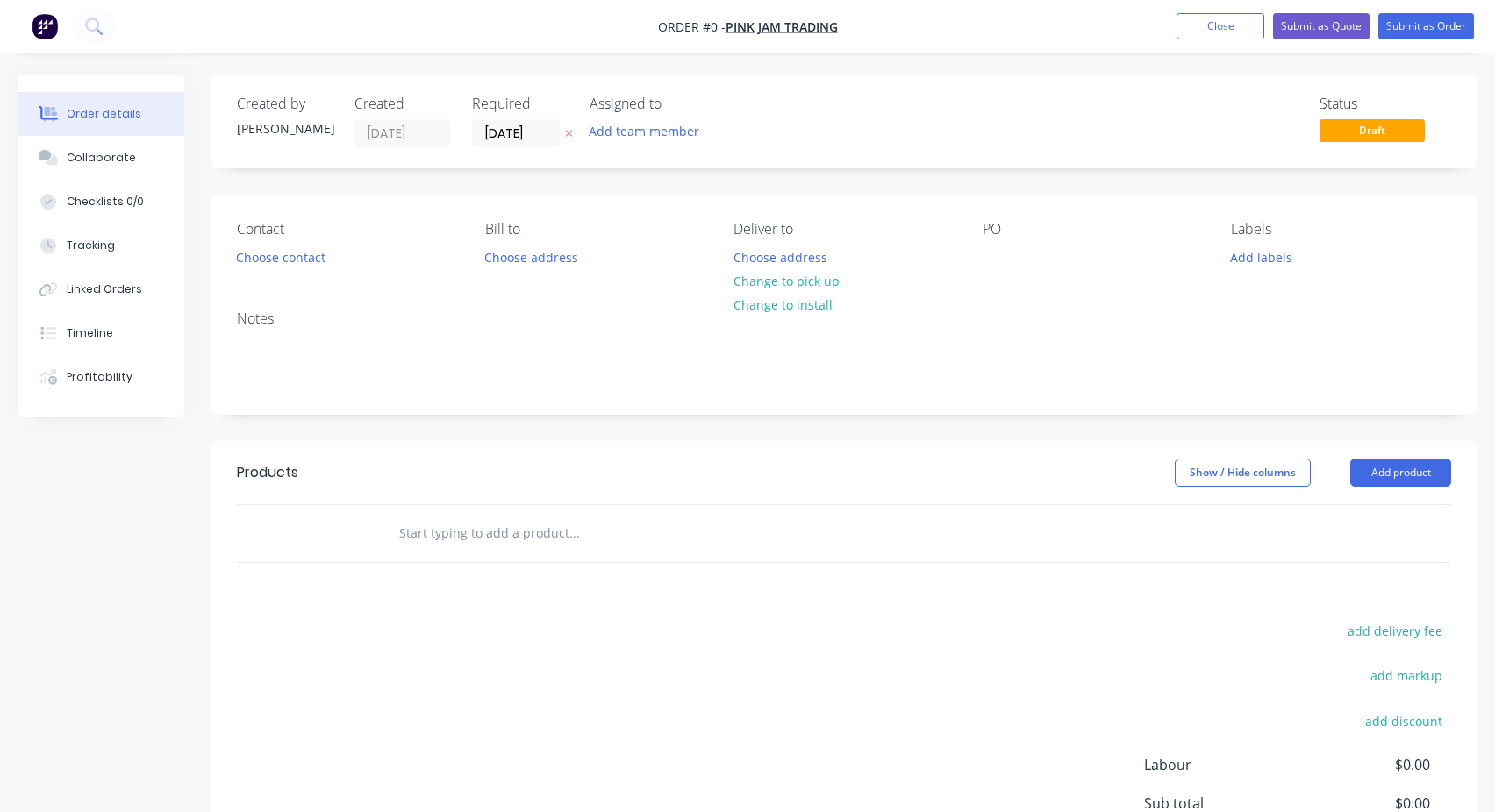
click at [466, 527] on input "text" at bounding box center [573, 532] width 351 height 35
click at [472, 535] on input "text" at bounding box center [573, 532] width 351 height 35
click at [401, 536] on input "Se" at bounding box center [573, 532] width 351 height 35
click at [404, 536] on input "Se" at bounding box center [573, 532] width 351 height 35
click at [471, 535] on input "She" at bounding box center [573, 532] width 351 height 35
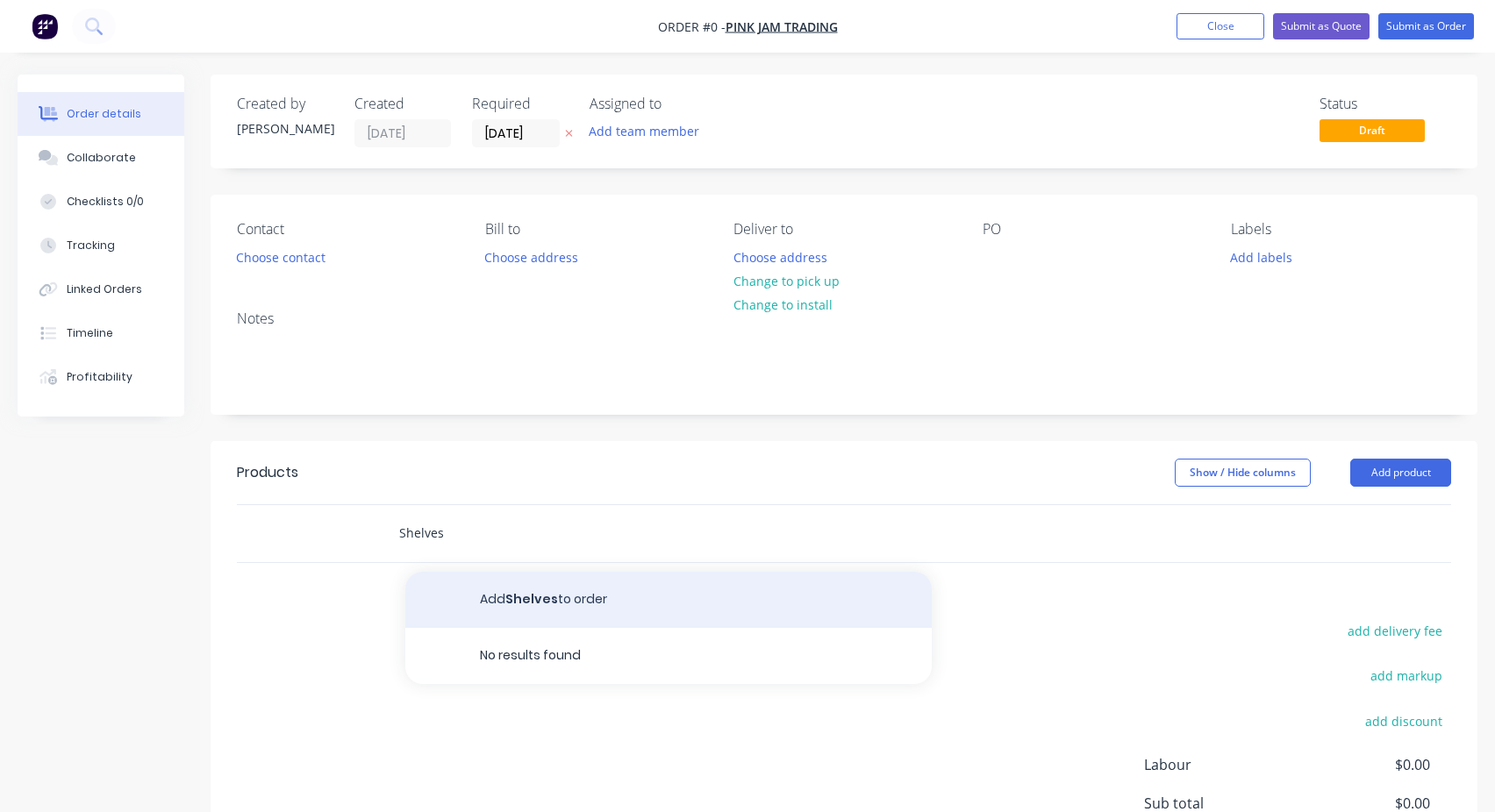
type input "Shelves"
click at [572, 610] on button "Add Shelves to order" at bounding box center [668, 600] width 526 height 56
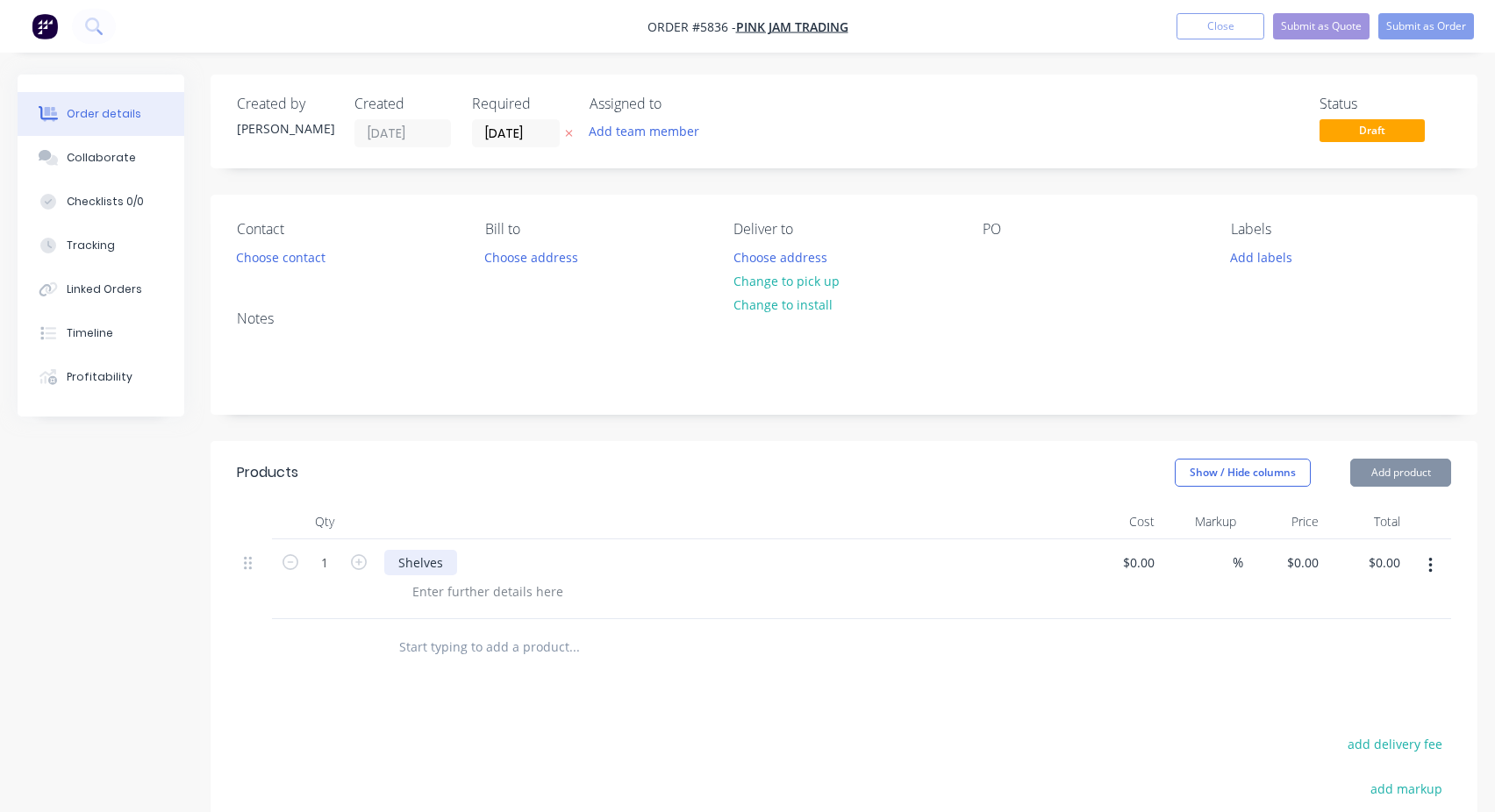
click at [408, 552] on div "Shelves" at bounding box center [420, 562] width 73 height 26
copy div "Shelves"
click at [991, 269] on div at bounding box center [997, 257] width 28 height 26
paste div
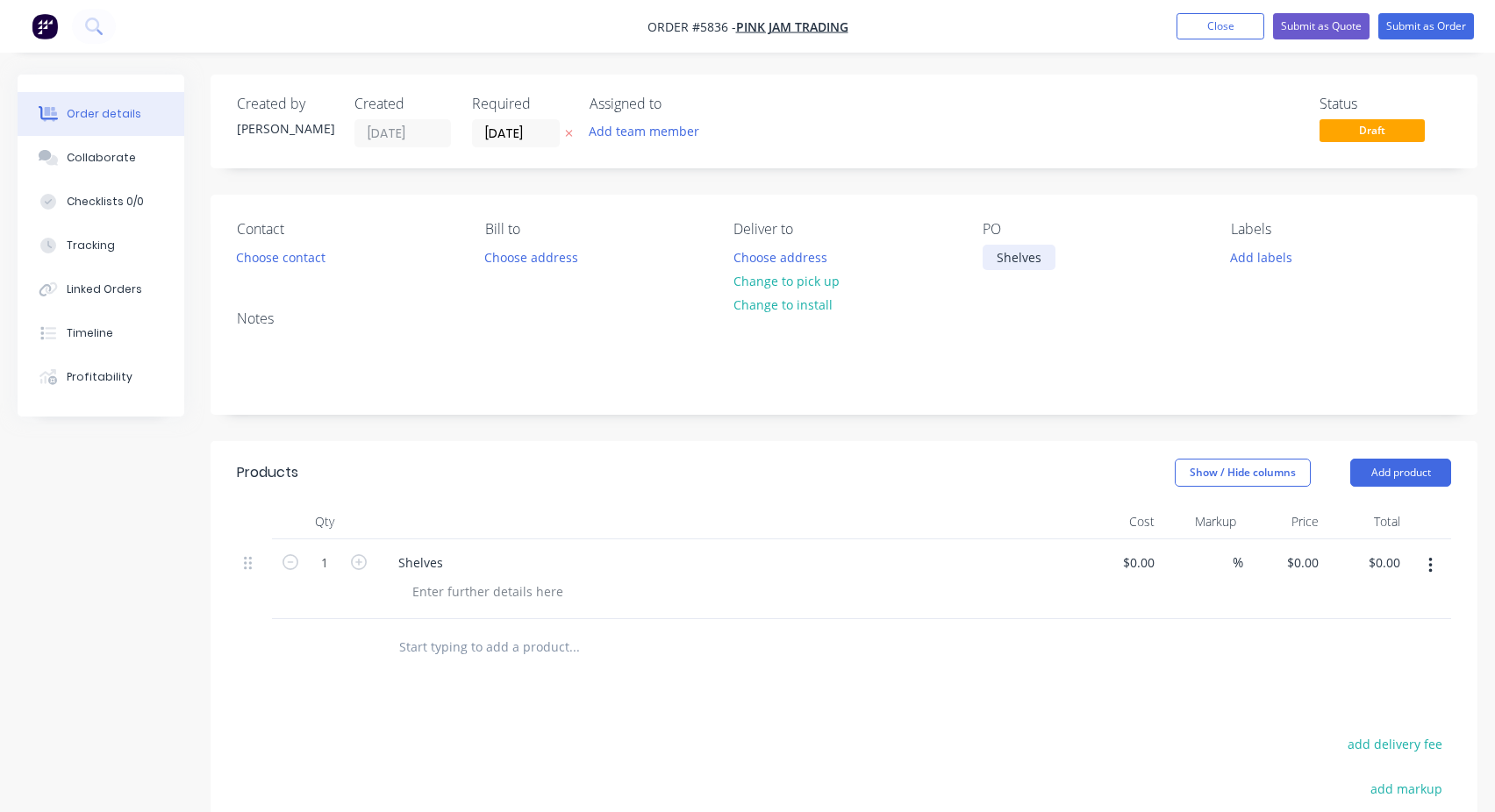
click at [991, 260] on div "Shelves" at bounding box center [1019, 257] width 73 height 26
click at [396, 568] on div "Shelves" at bounding box center [420, 562] width 73 height 26
click at [1405, 21] on button "Submit as Order" at bounding box center [1427, 27] width 96 height 27
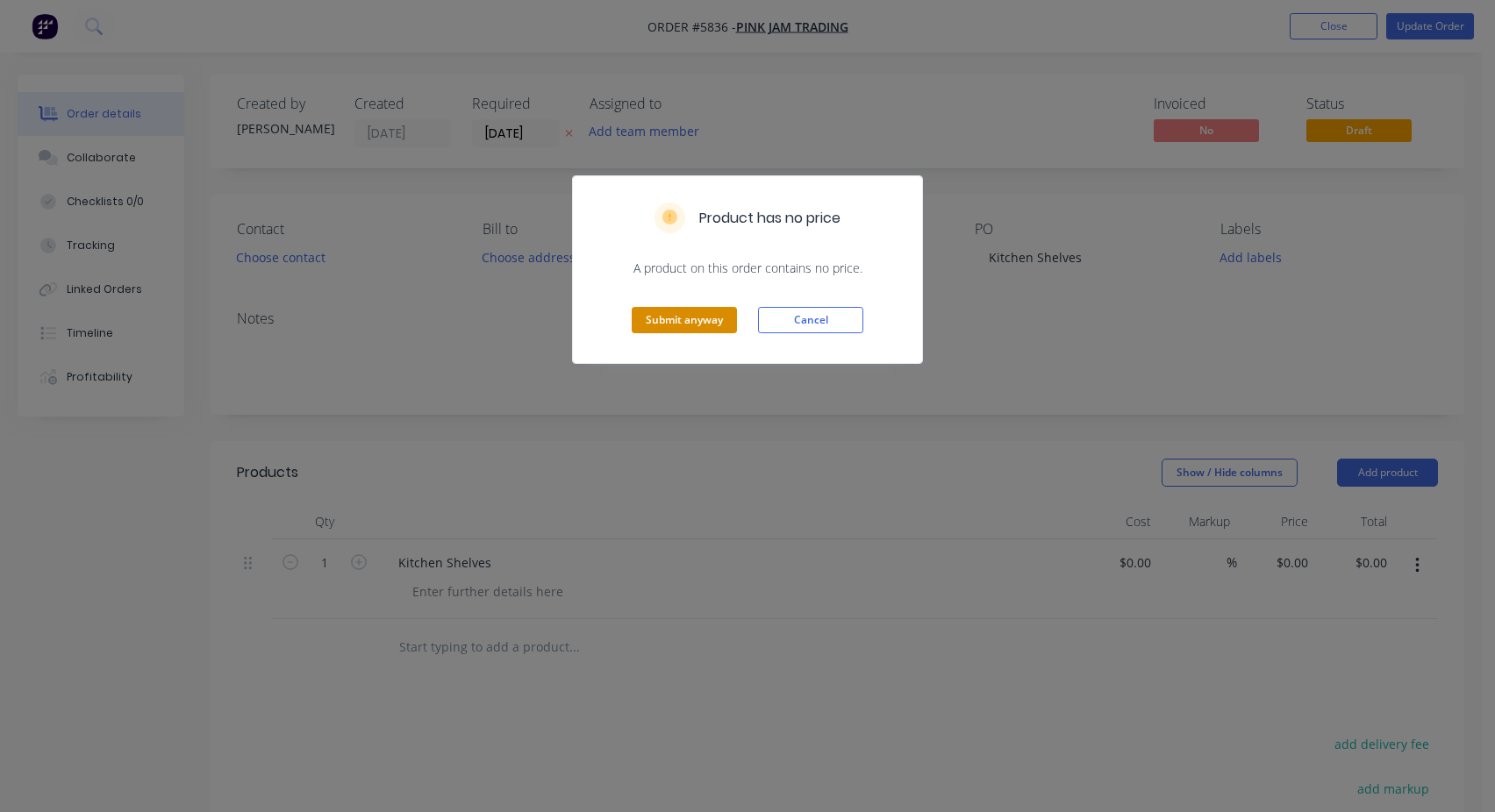
click at [654, 329] on button "Submit anyway" at bounding box center [684, 321] width 105 height 27
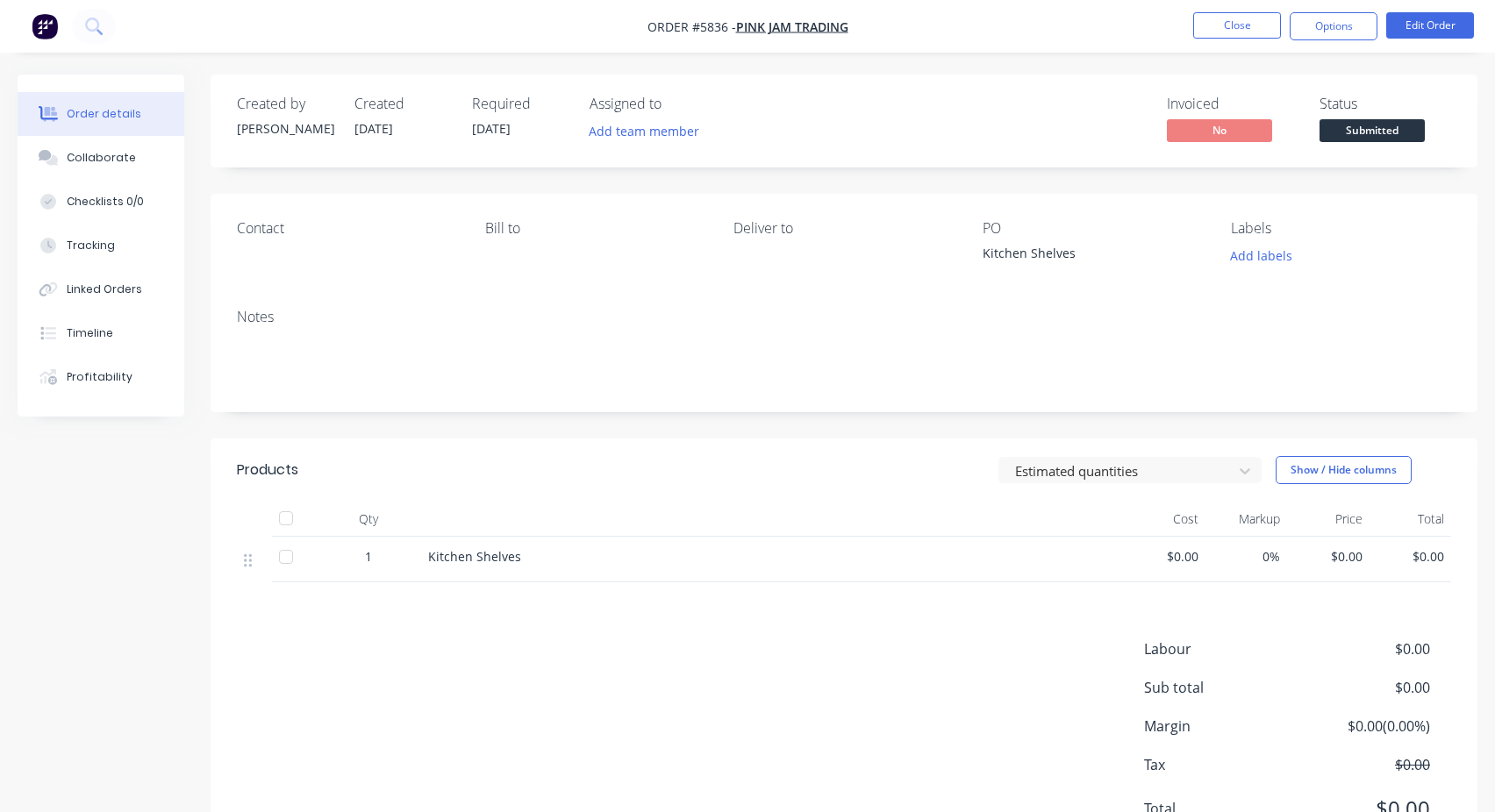
click at [1389, 139] on span "Submitted" at bounding box center [1372, 130] width 105 height 22
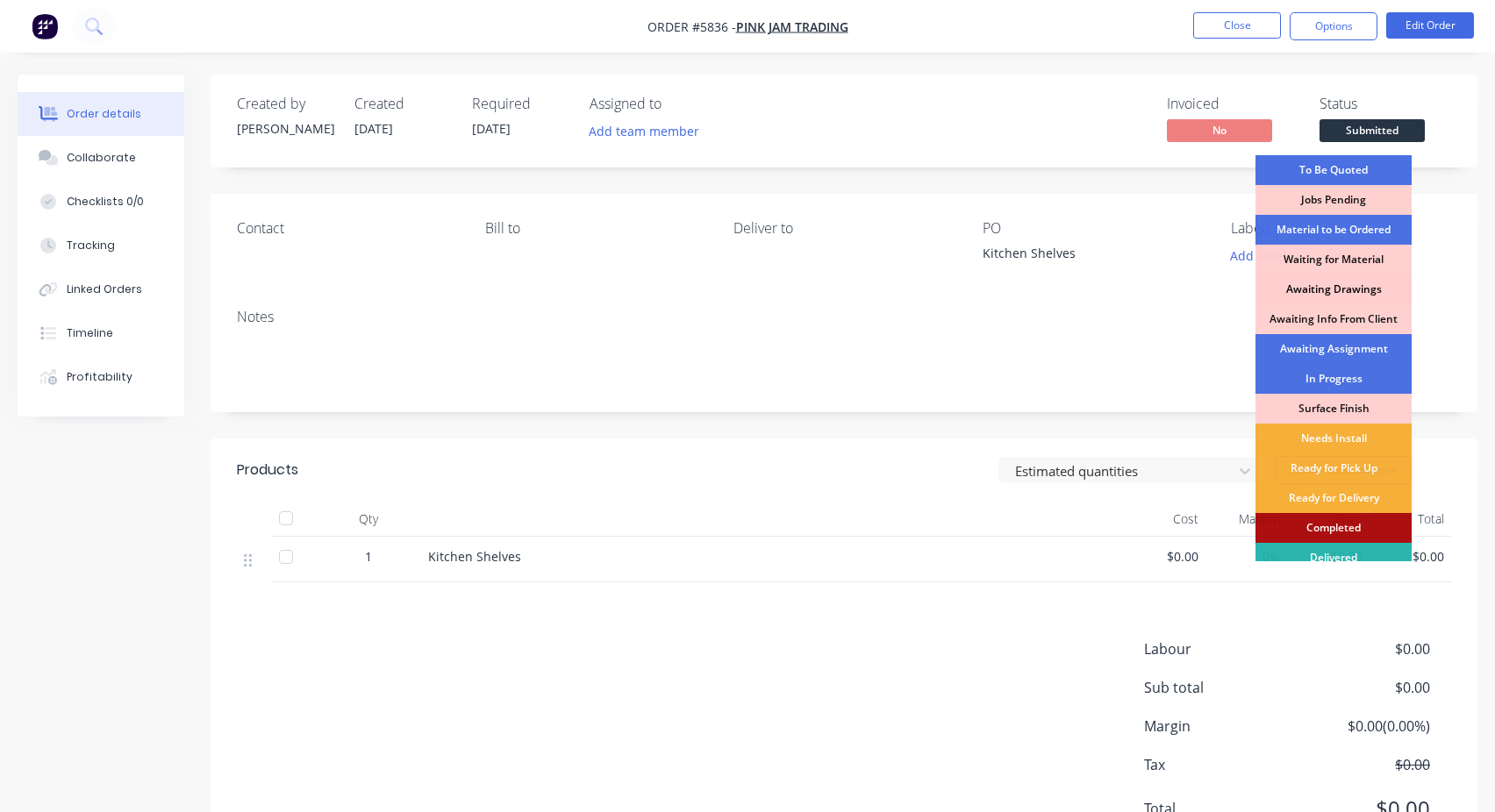
click at [1351, 282] on div "Awaiting Drawings" at bounding box center [1334, 290] width 156 height 30
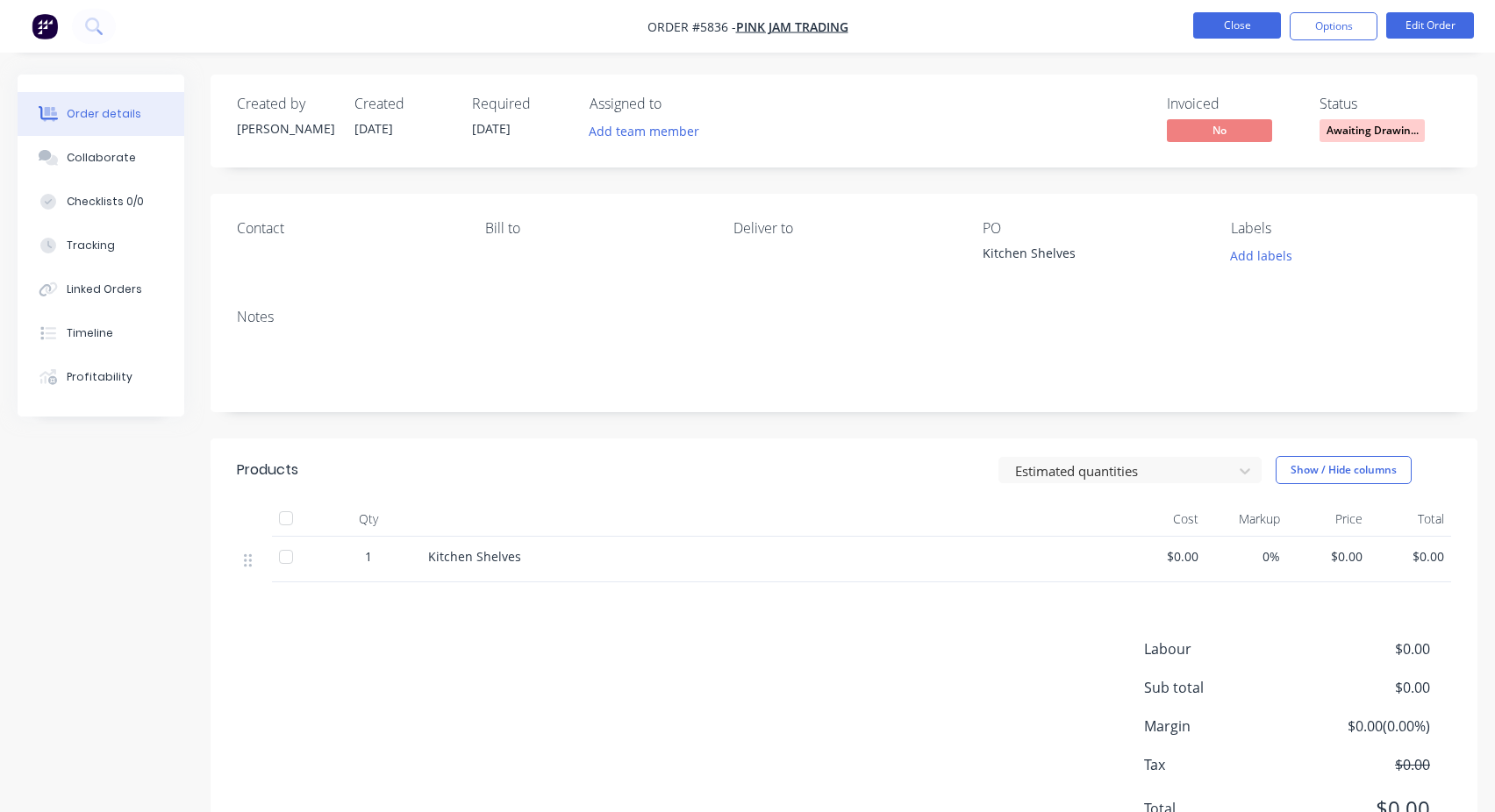
click at [1243, 25] on button "Close" at bounding box center [1237, 26] width 88 height 27
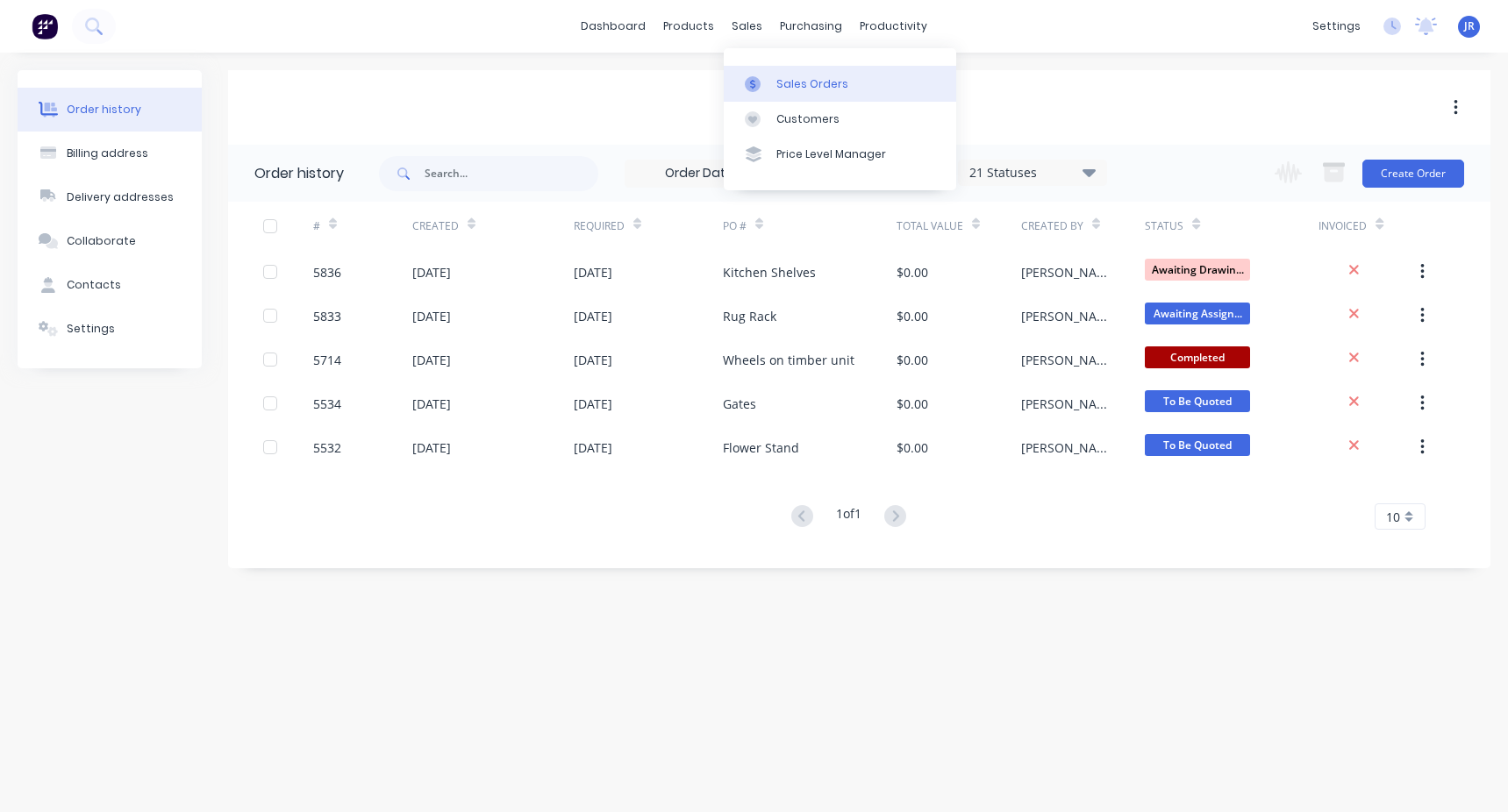
click at [773, 91] on link "Sales Orders" at bounding box center [840, 83] width 233 height 35
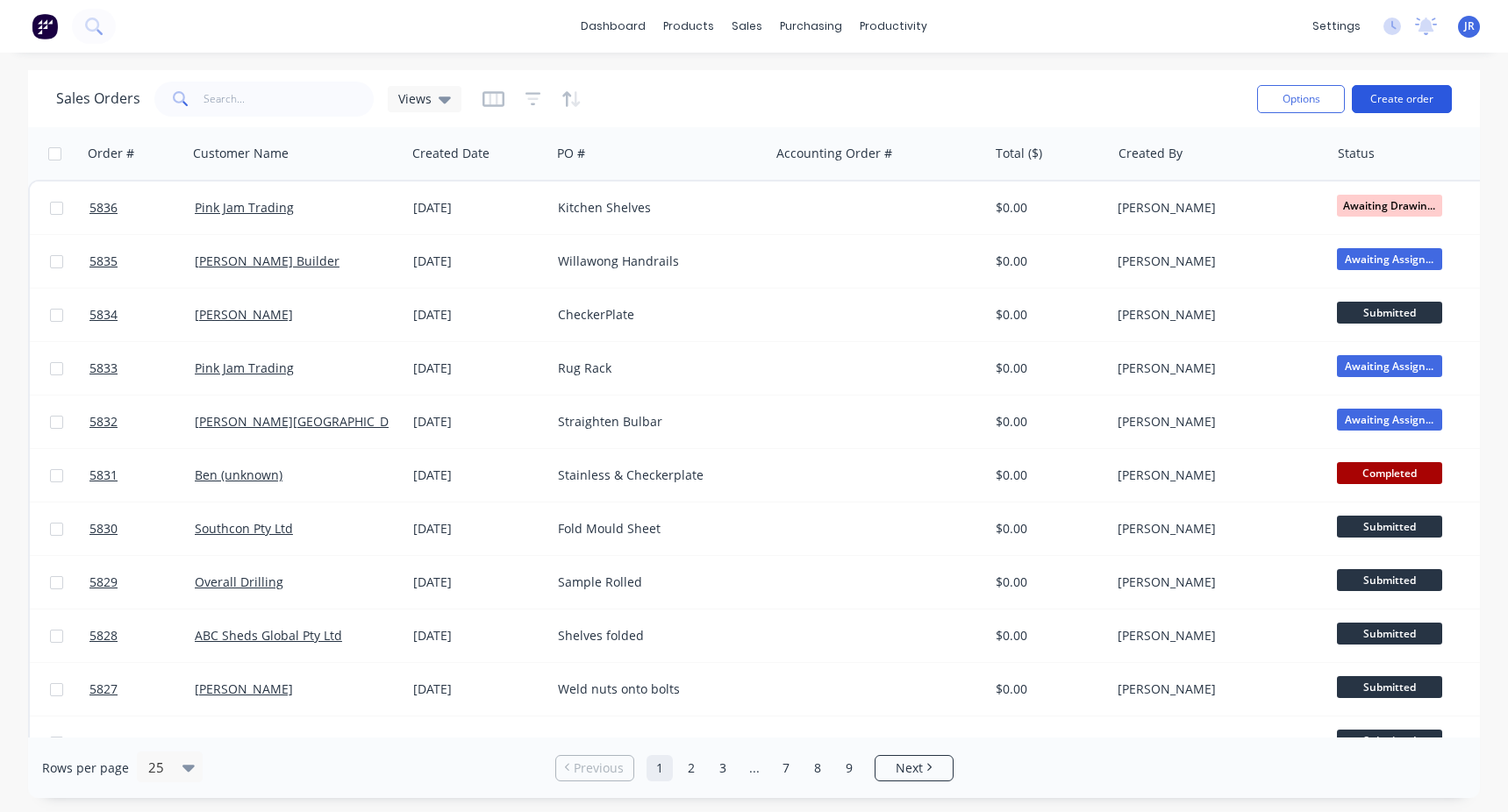
click at [1373, 87] on button "Create order" at bounding box center [1401, 100] width 100 height 28
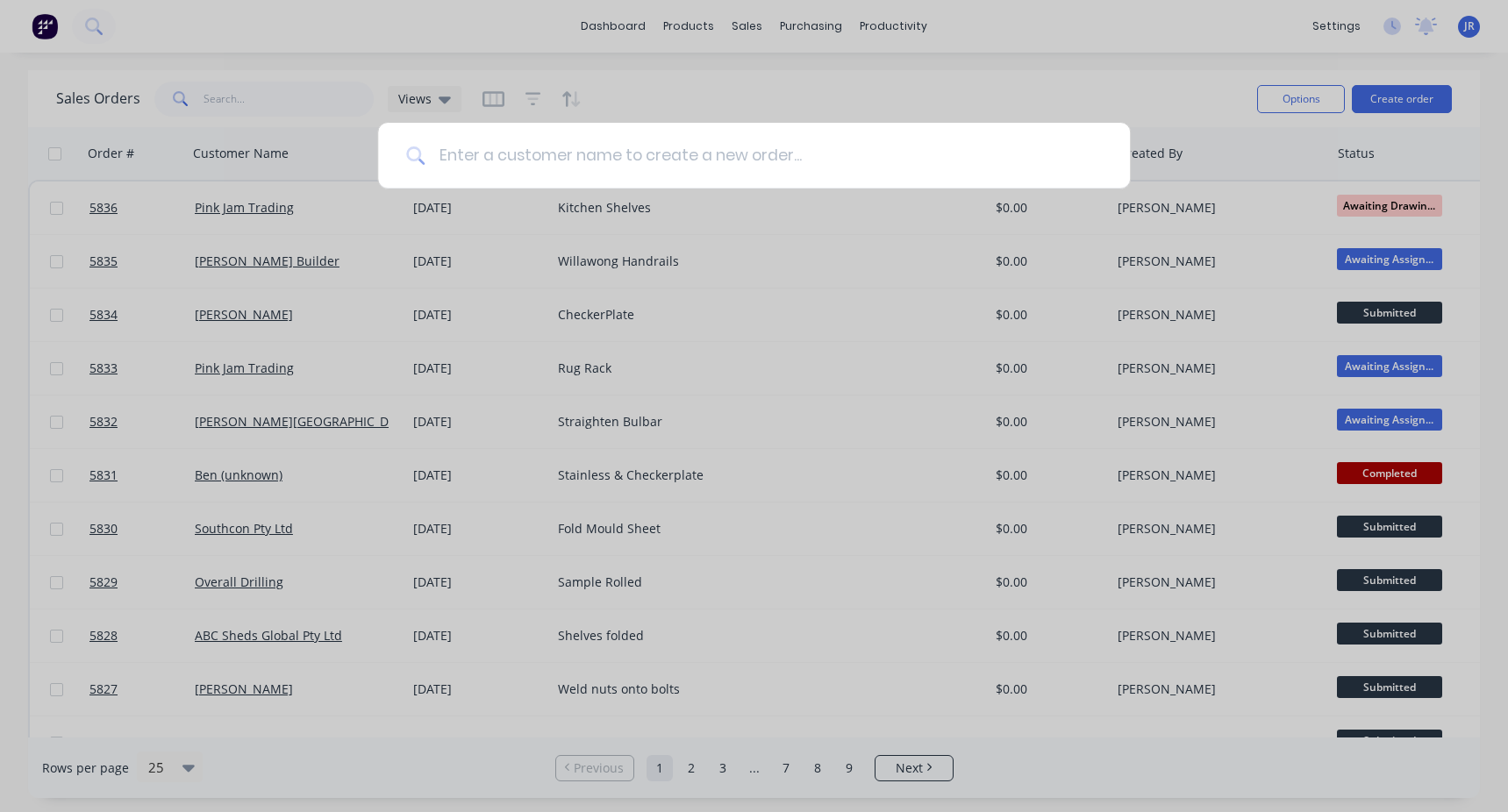
click at [605, 165] on input at bounding box center [763, 155] width 677 height 66
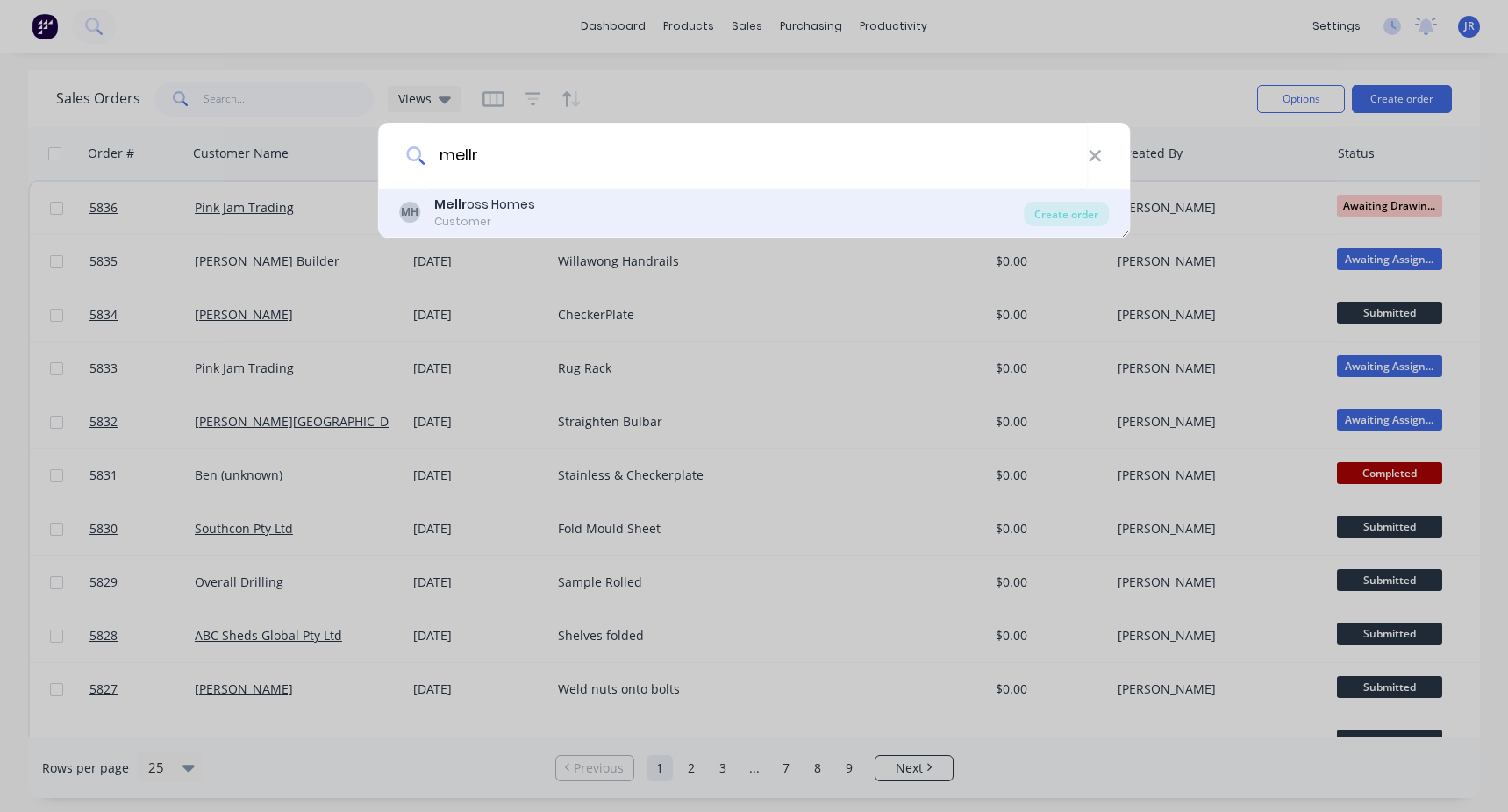
type input "mellr"
click at [524, 210] on div "Mellr oss Homes" at bounding box center [485, 204] width 101 height 19
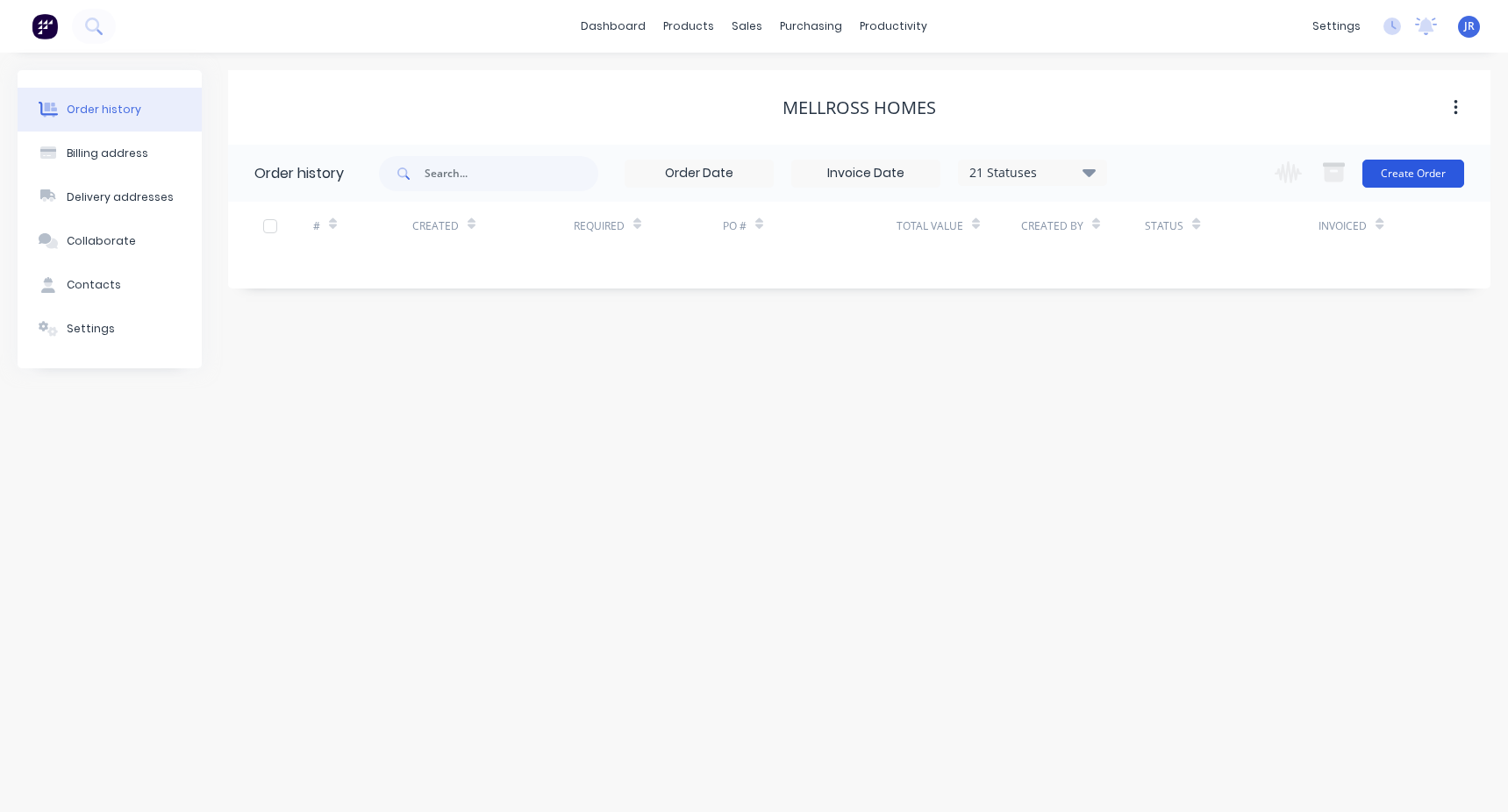
click at [1403, 175] on button "Create Order" at bounding box center [1413, 174] width 102 height 28
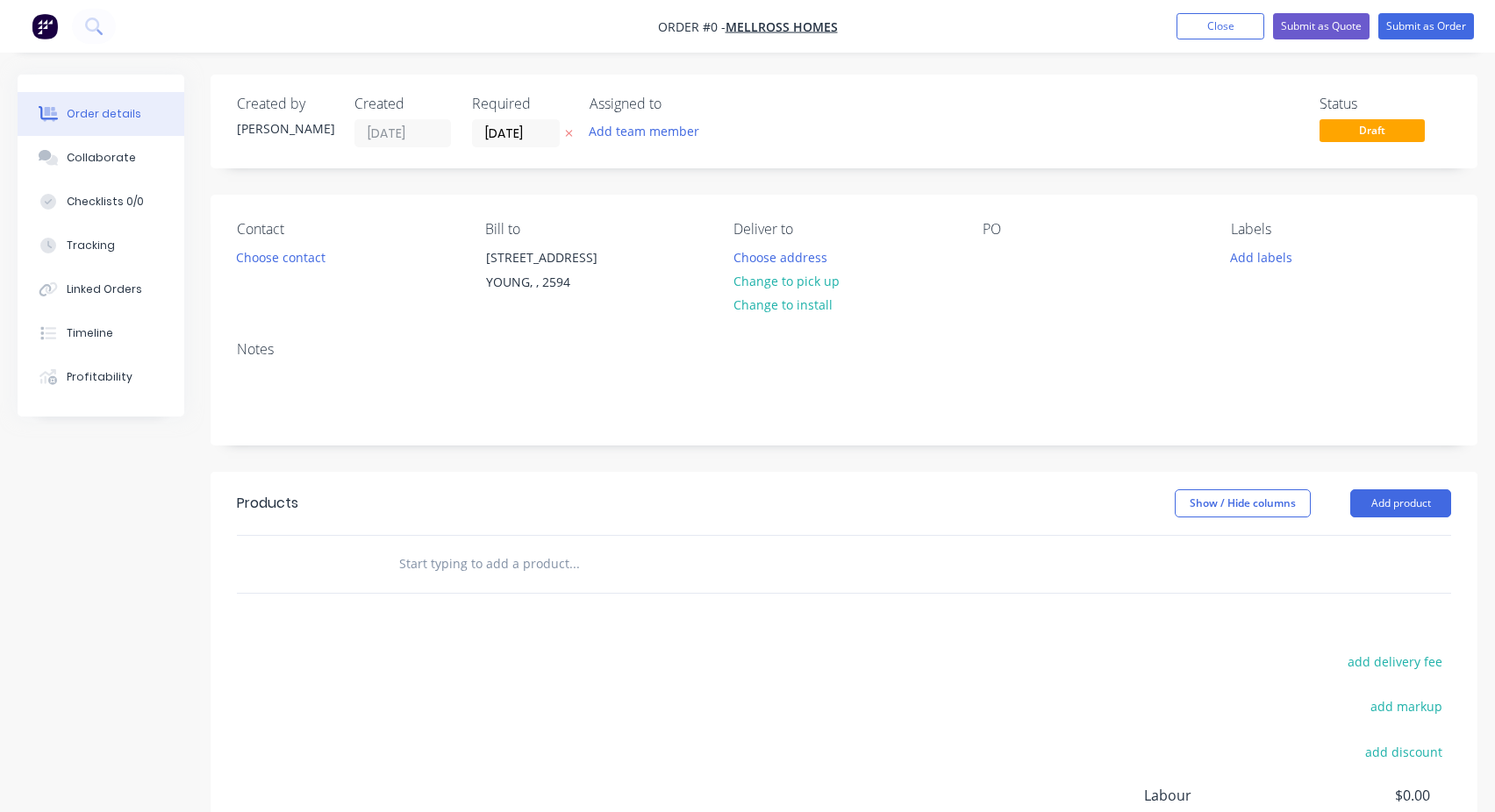
drag, startPoint x: 452, startPoint y: 567, endPoint x: 463, endPoint y: 562, distance: 12.1
click at [452, 566] on input "text" at bounding box center [573, 563] width 351 height 35
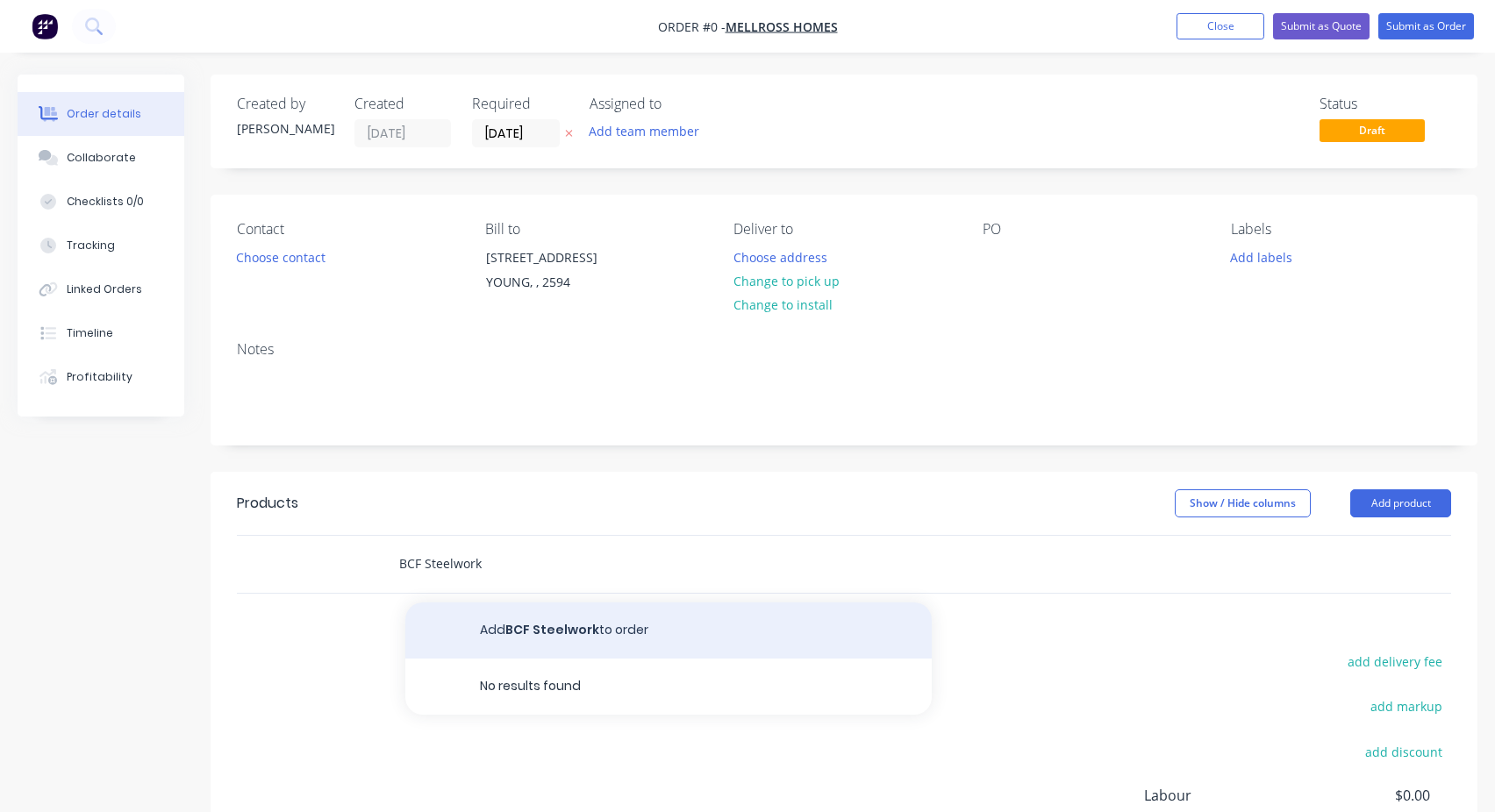
type input "BCF Steelwork"
click at [623, 623] on button "Add BCF Steelwork to order" at bounding box center [668, 630] width 526 height 56
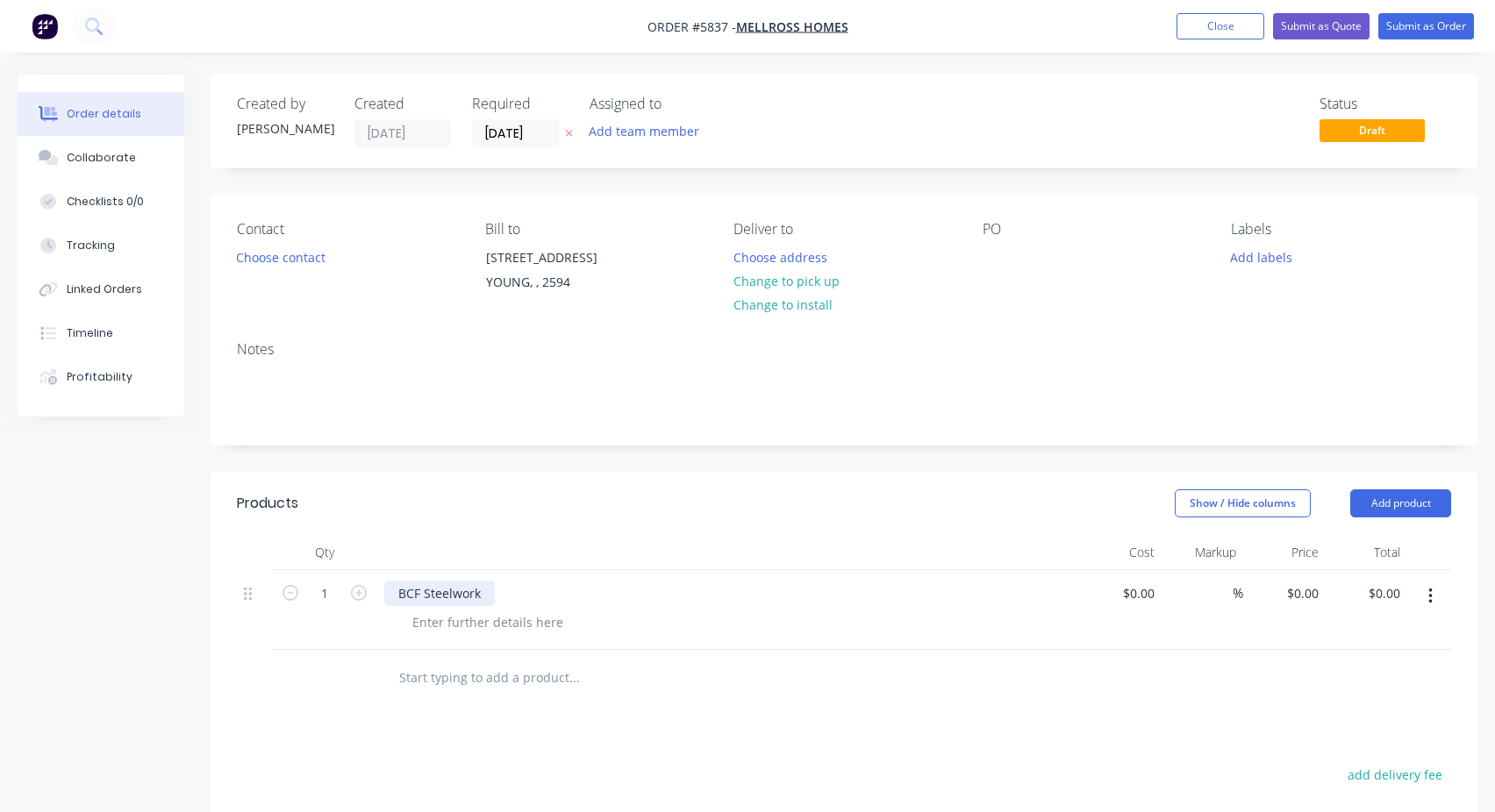
click at [432, 592] on div "BCF Steelwork" at bounding box center [439, 593] width 110 height 26
copy div "BCF Steelwork"
click at [988, 252] on div at bounding box center [997, 257] width 28 height 26
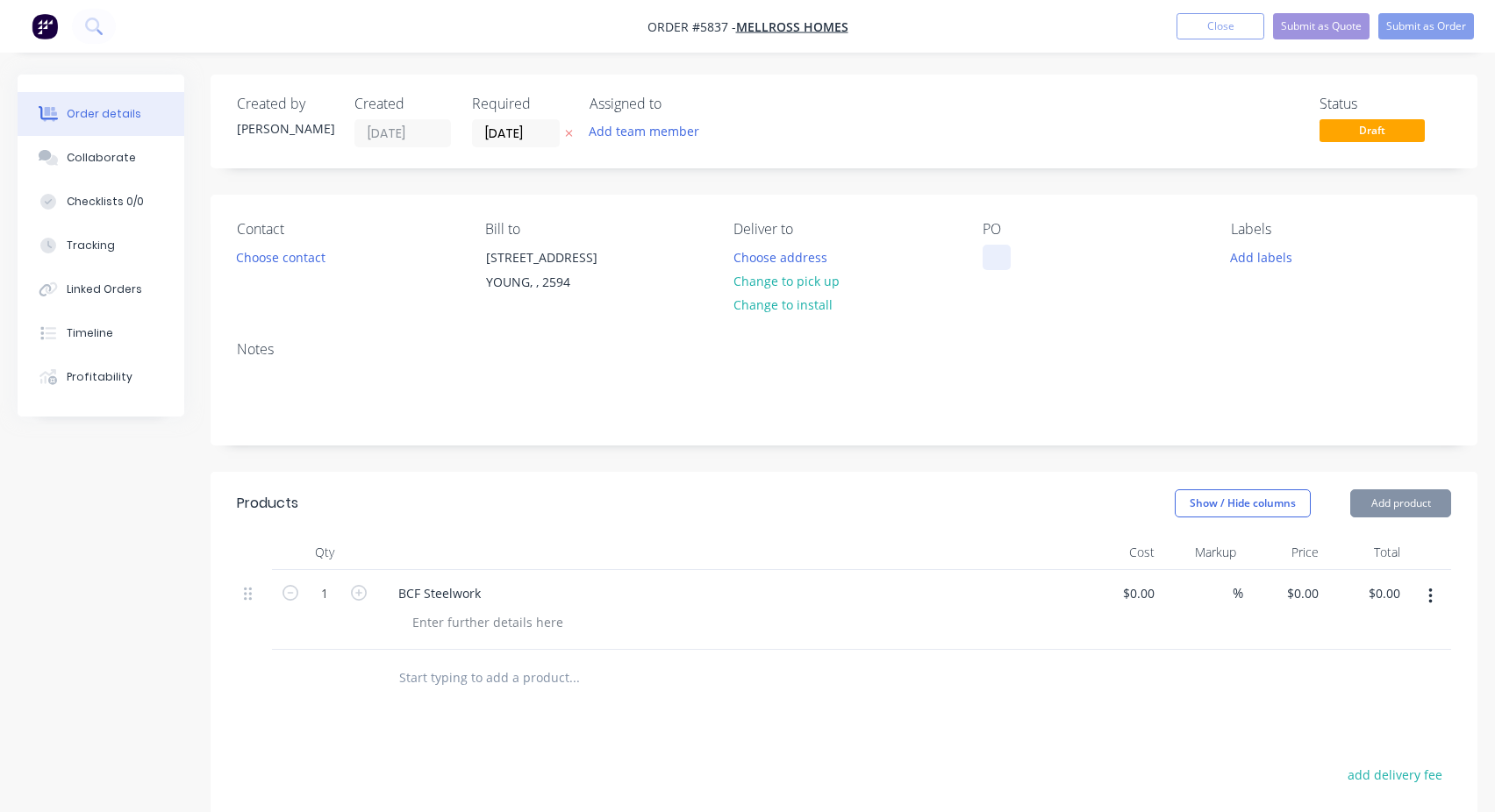
paste div
click at [1156, 204] on div "Contact Choose contact [PERSON_NAME] to [STREET_ADDRESS] Deliver to Choose addr…" at bounding box center [843, 260] width 1267 height 132
click at [1419, 27] on button "Submit as Order" at bounding box center [1427, 27] width 96 height 27
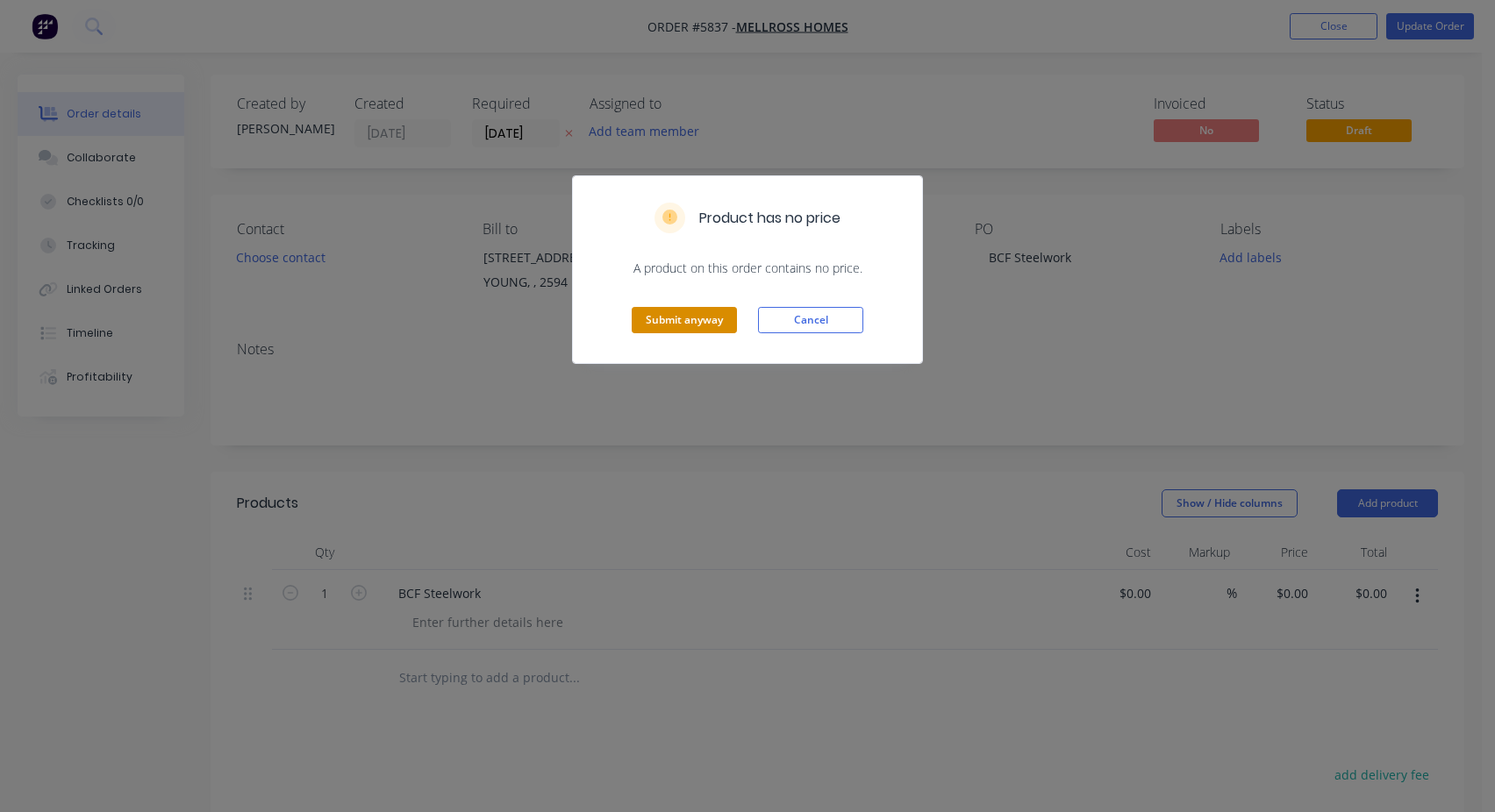
click at [709, 312] on button "Submit anyway" at bounding box center [684, 321] width 105 height 27
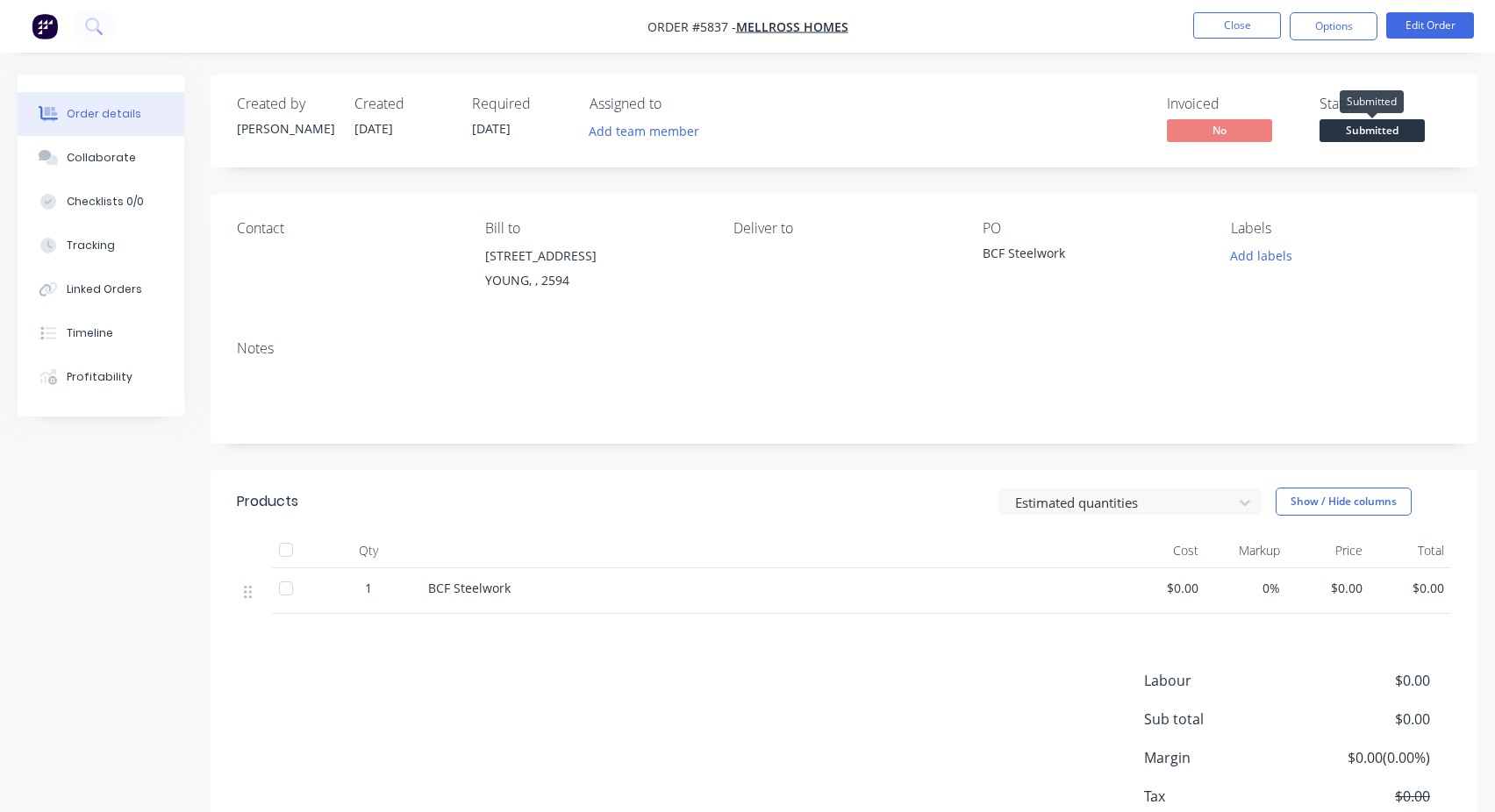
click at [1406, 127] on span "Submitted" at bounding box center [1372, 130] width 105 height 22
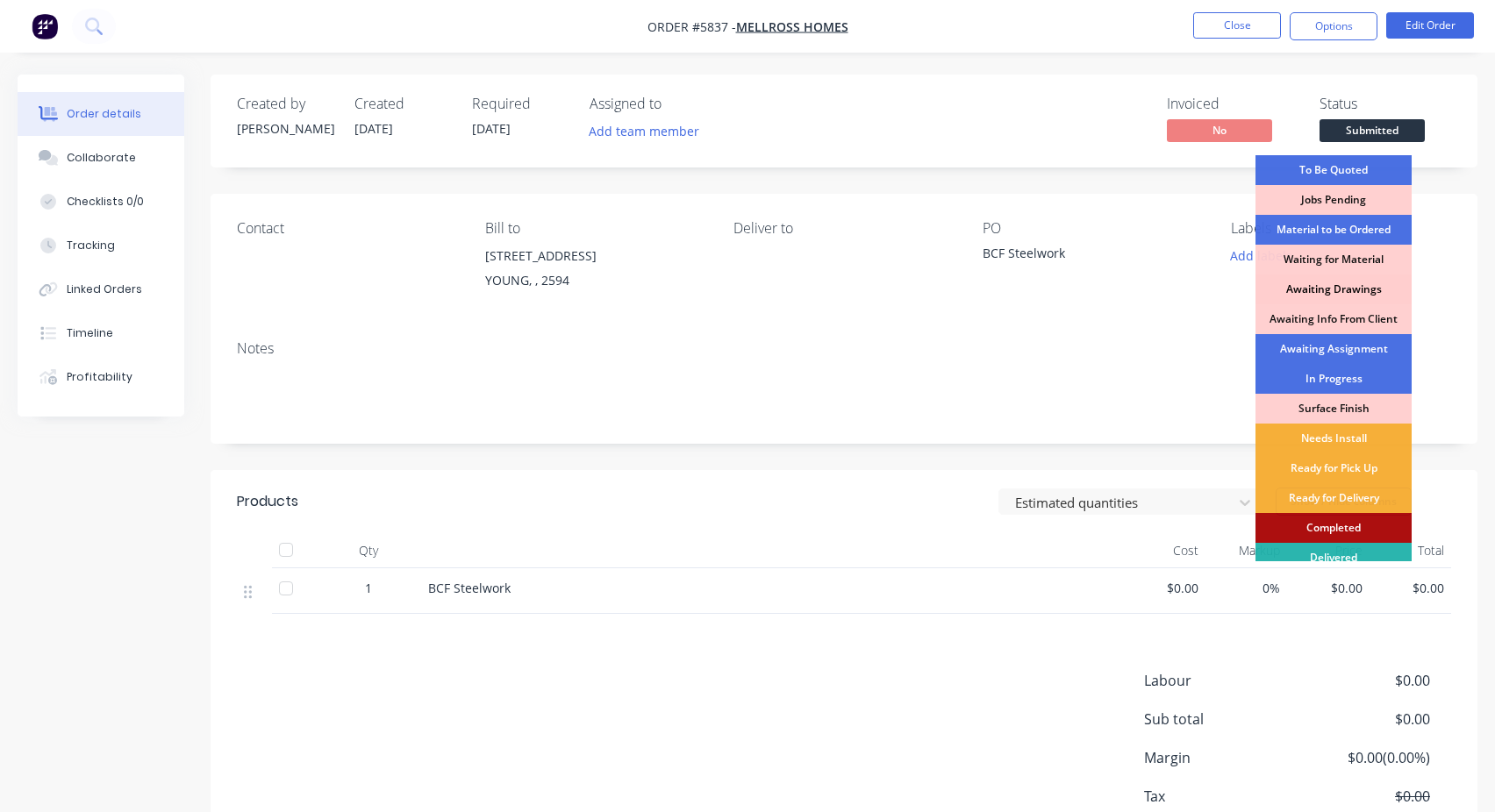
click at [1318, 286] on div "Awaiting Drawings" at bounding box center [1334, 290] width 156 height 30
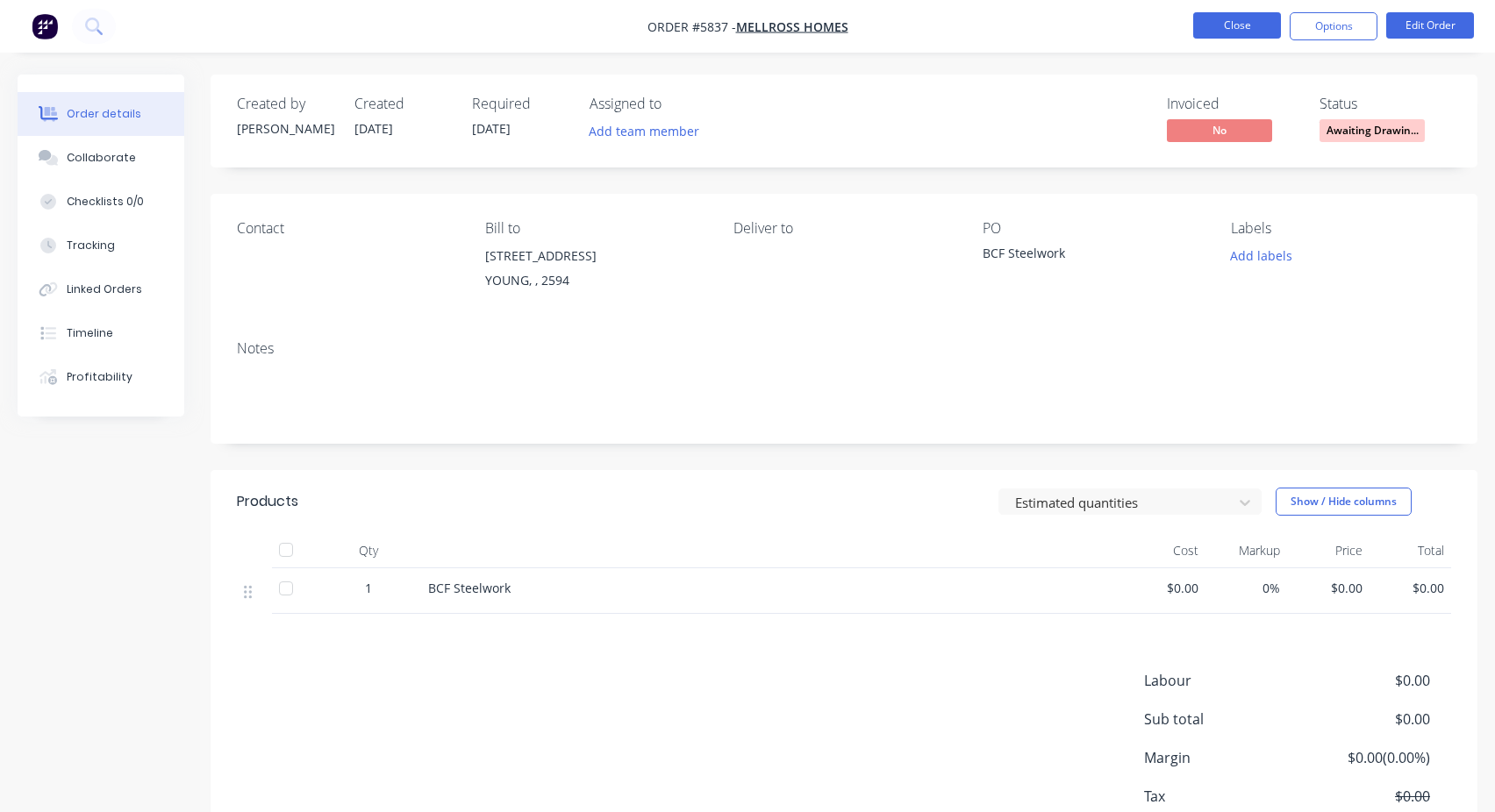
click at [1256, 35] on button "Close" at bounding box center [1237, 26] width 88 height 27
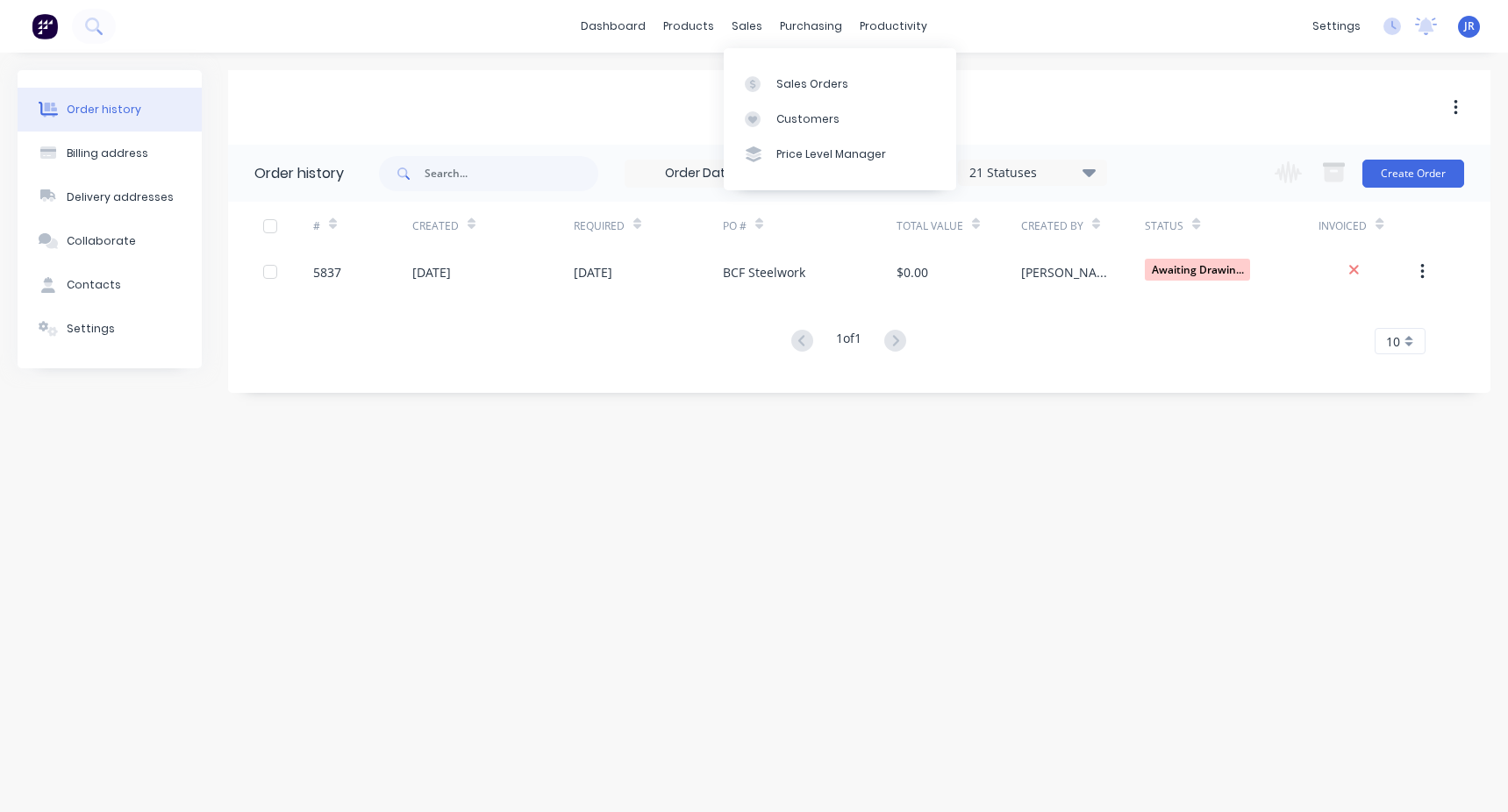
click at [791, 62] on div "Sales Orders Customers Price Level Manager" at bounding box center [840, 118] width 233 height 141
click at [786, 87] on div "Sales Orders" at bounding box center [812, 84] width 72 height 16
